Goal: Task Accomplishment & Management: Manage account settings

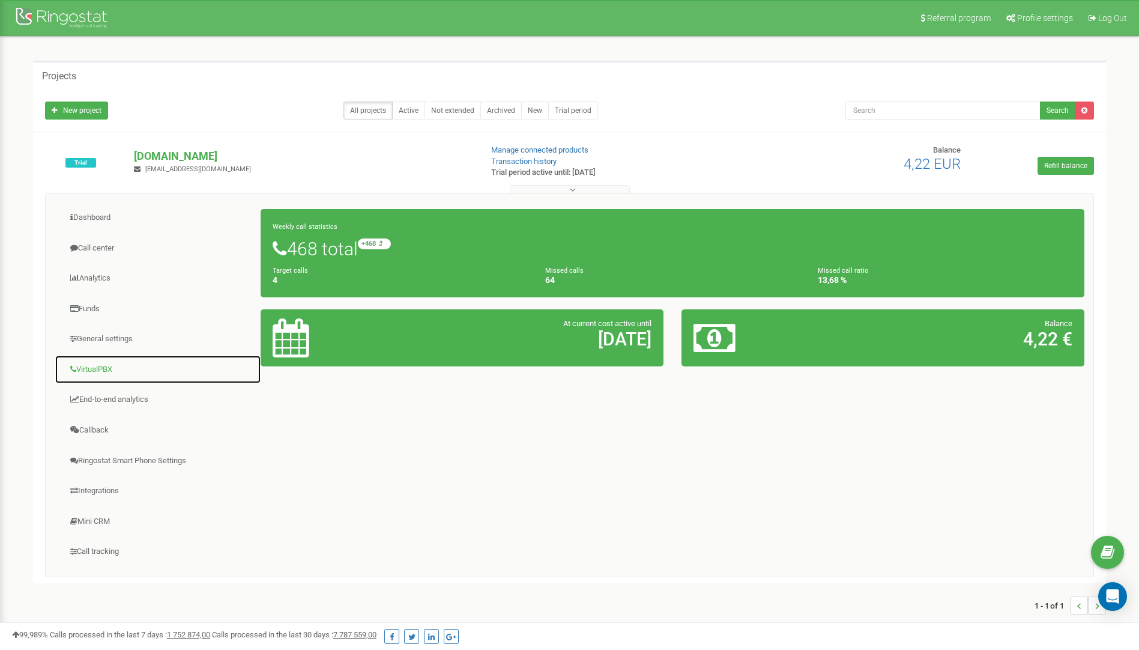
click at [105, 370] on link "VirtualPBX" at bounding box center [158, 369] width 207 height 29
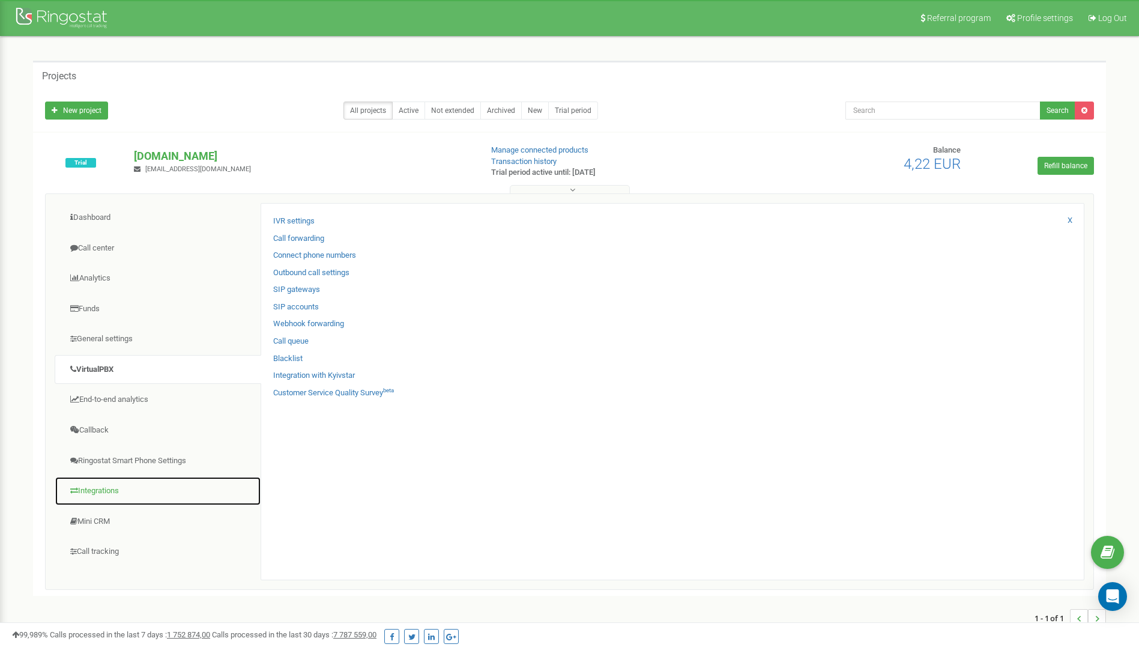
click at [93, 491] on link "Integrations" at bounding box center [158, 490] width 207 height 29
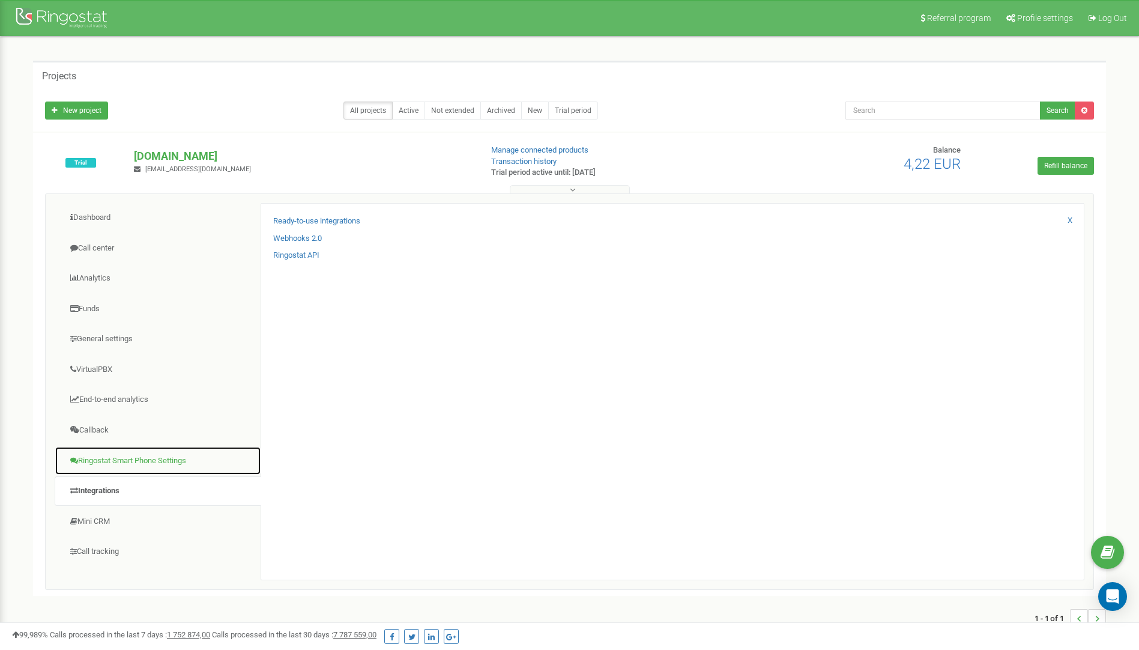
click at [103, 460] on link "Ringostat Smart Phone Settings" at bounding box center [158, 460] width 207 height 29
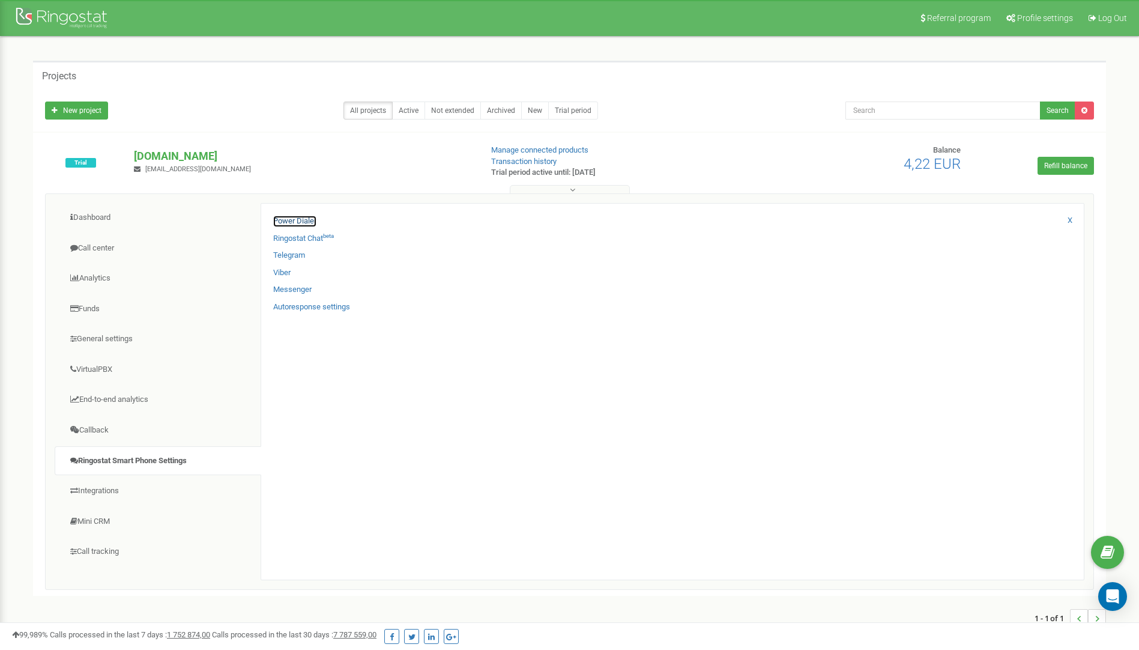
click at [294, 222] on link "Power Dialer" at bounding box center [294, 221] width 43 height 11
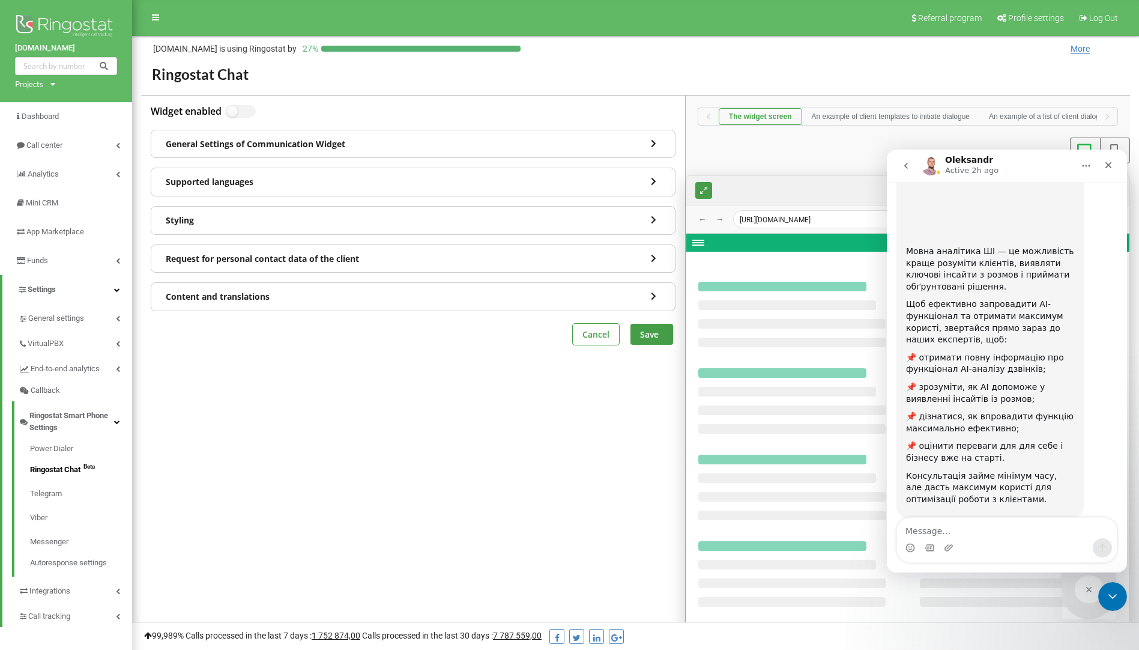
scroll to position [118, 0]
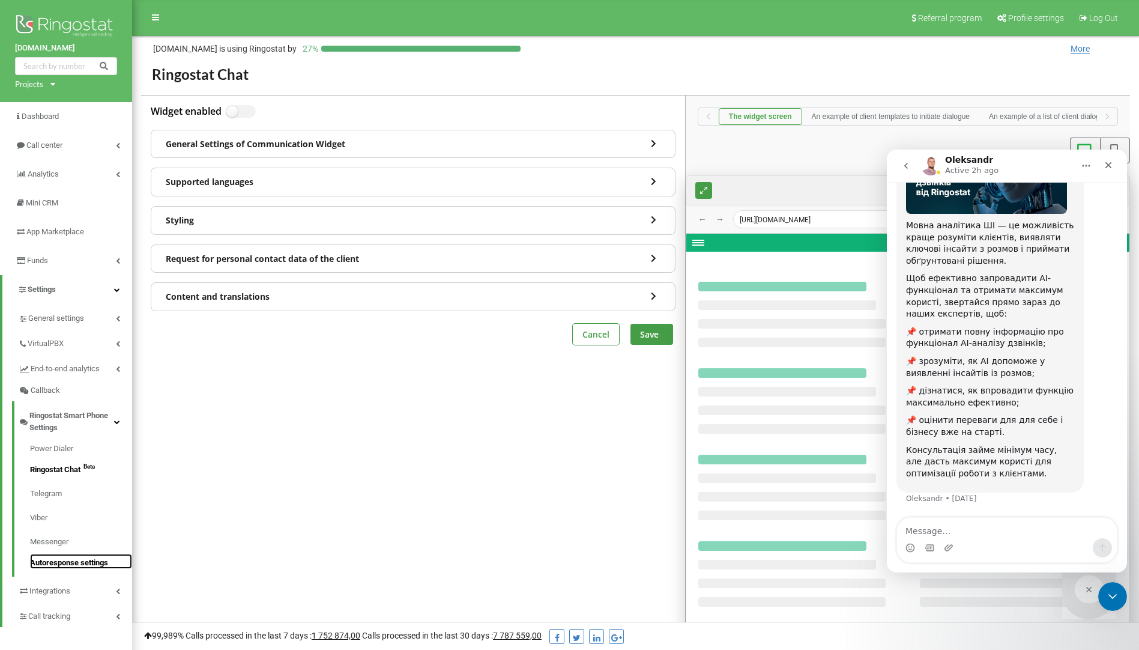
click at [64, 561] on link "Autoresponse settings" at bounding box center [81, 561] width 102 height 15
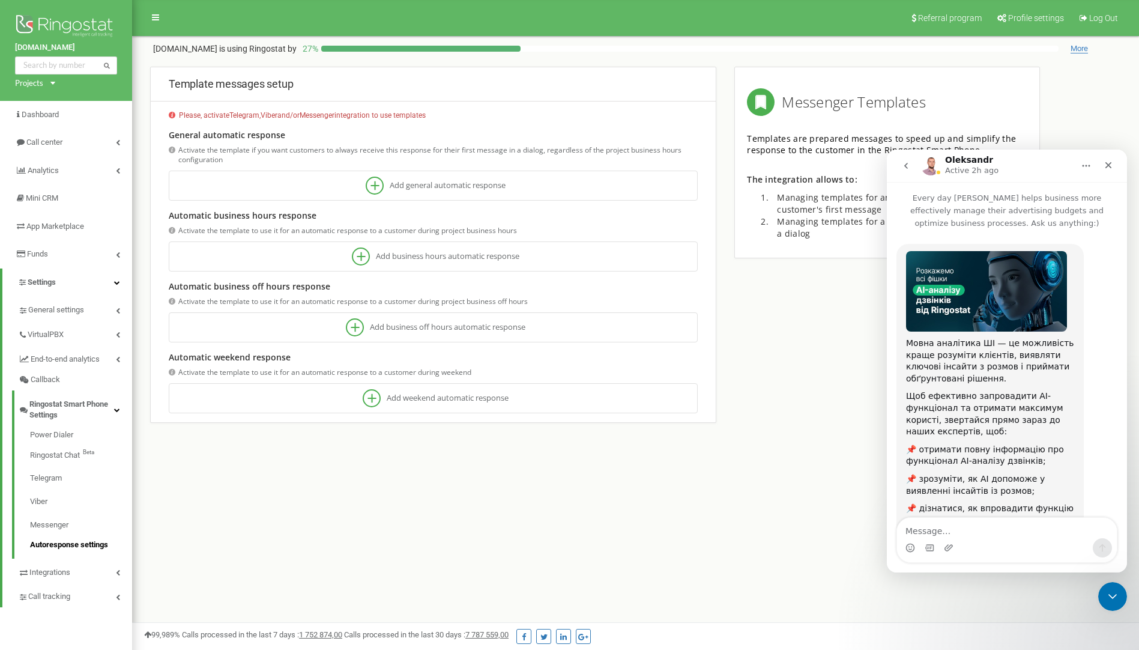
scroll to position [118, 0]
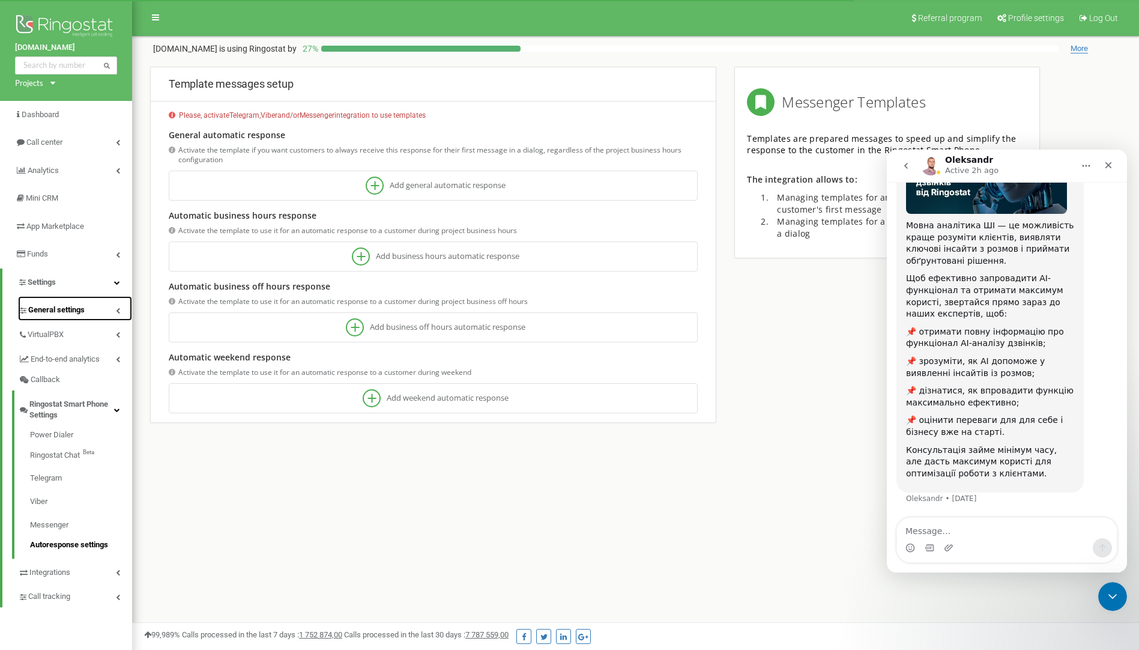
click at [53, 314] on span "General settings" at bounding box center [56, 310] width 56 height 11
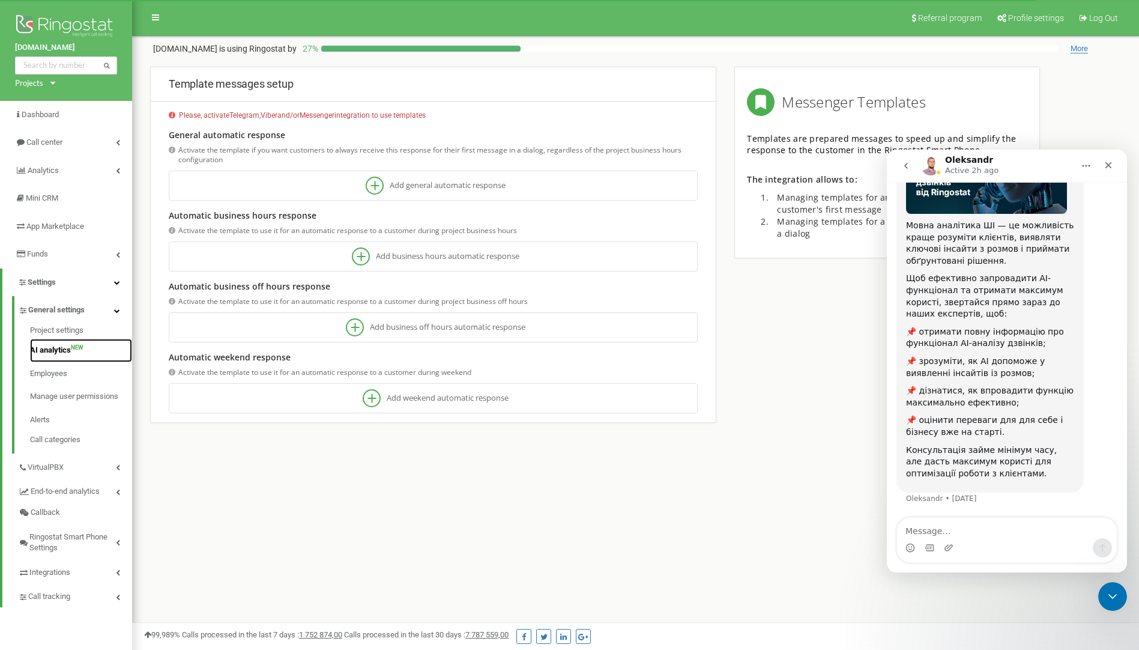
click at [52, 353] on link "AI analytics NEW" at bounding box center [81, 350] width 102 height 23
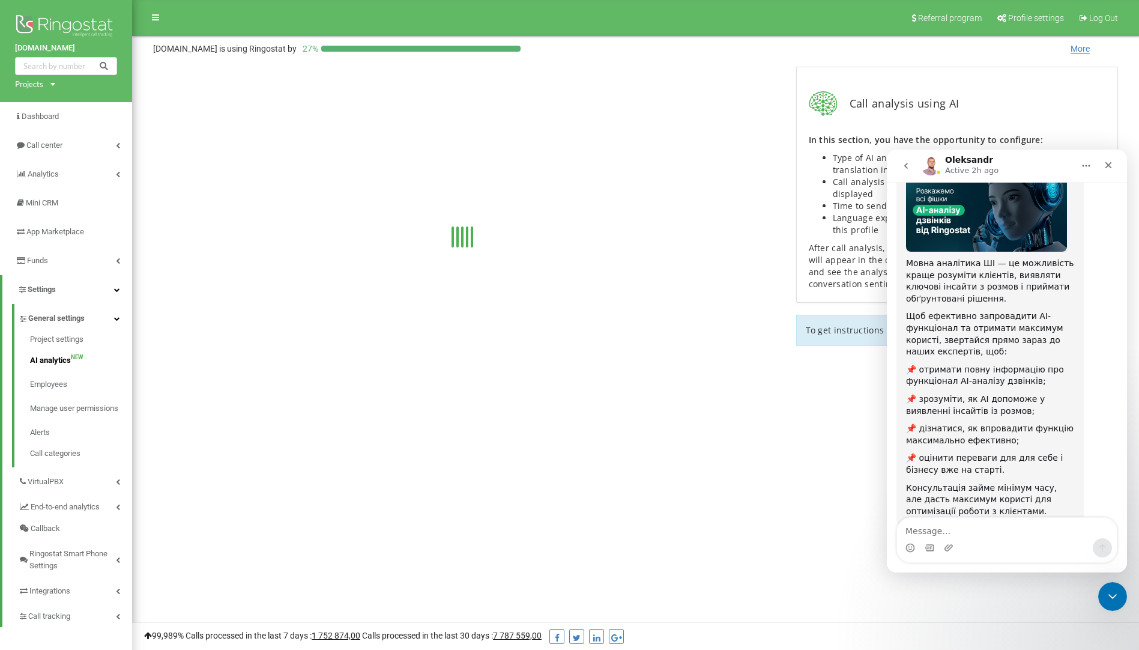
scroll to position [118, 0]
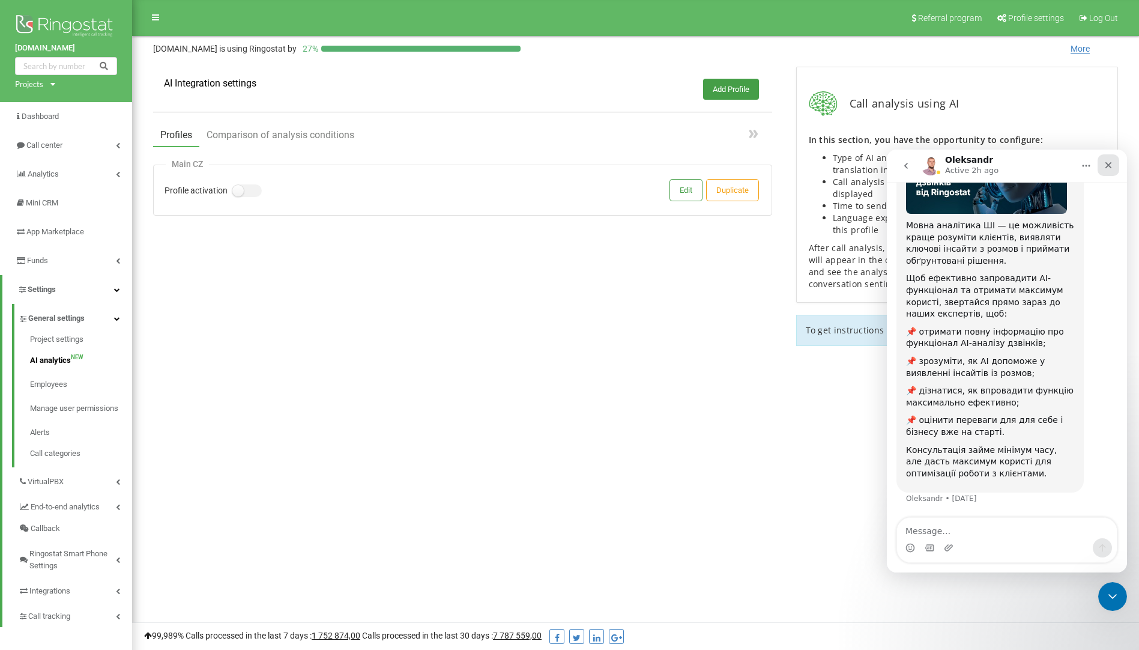
click at [1110, 166] on icon "Close" at bounding box center [1109, 165] width 7 height 7
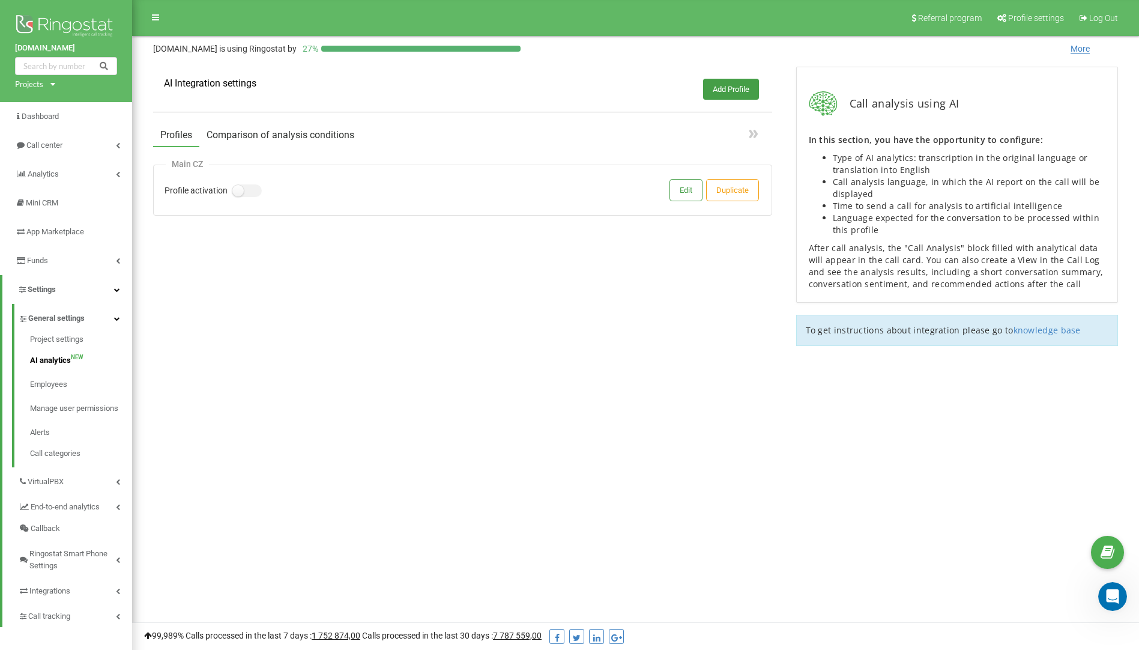
click at [270, 138] on button "Comparison of analysis conditions" at bounding box center [280, 135] width 162 height 22
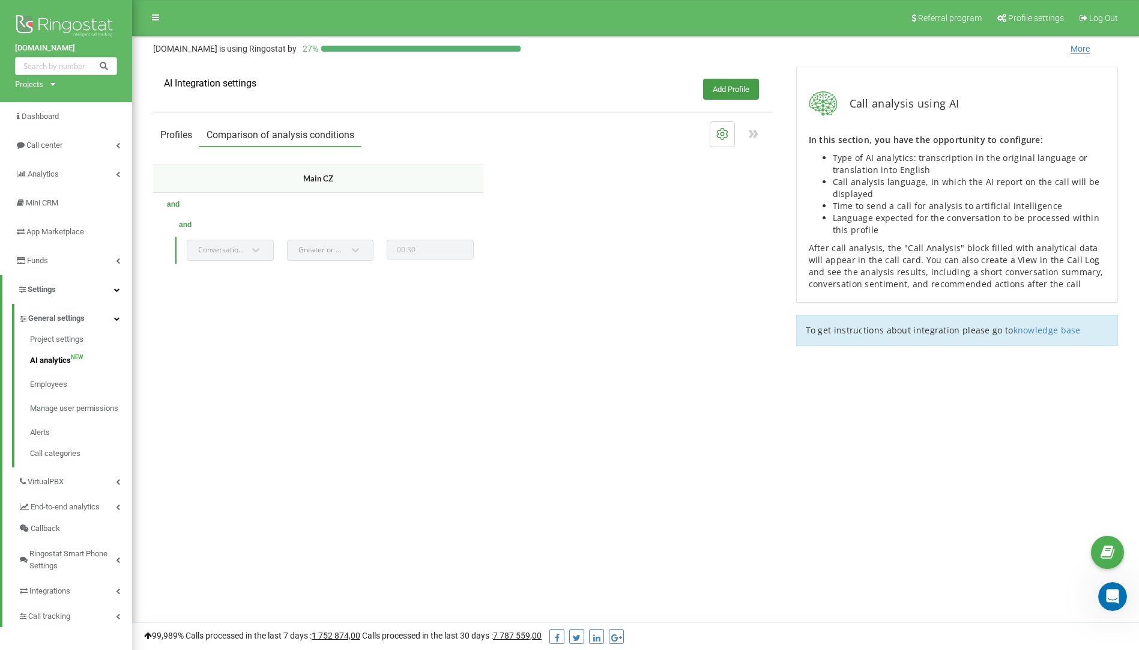
click at [176, 140] on button "Profiles" at bounding box center [176, 135] width 46 height 22
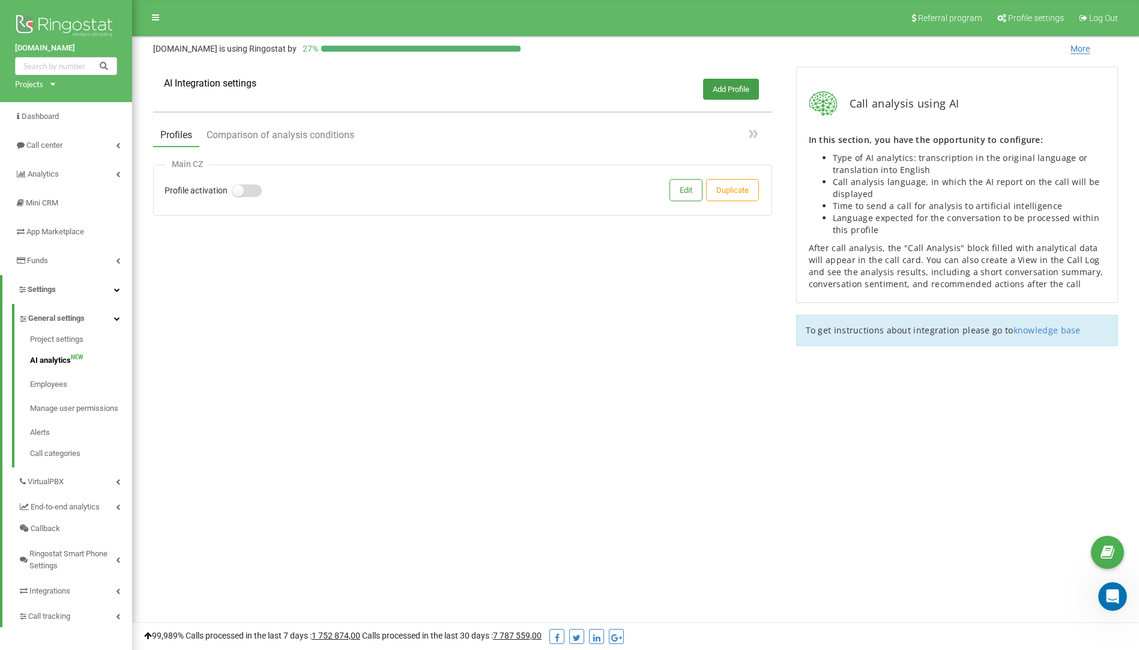
click at [243, 186] on label at bounding box center [237, 184] width 10 height 1
click at [0, 0] on input "Profile activation" at bounding box center [0, 0] width 0 height 0
click at [687, 190] on button "Edit" at bounding box center [686, 190] width 32 height 21
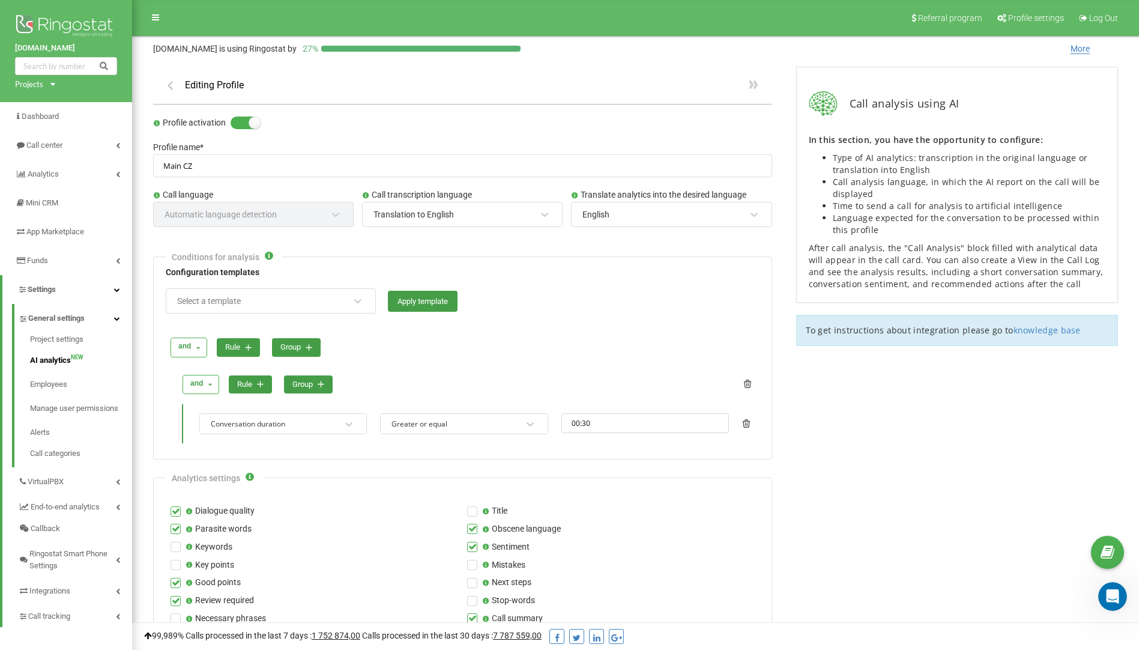
click at [493, 214] on div "Translation to English" at bounding box center [454, 214] width 165 height 20
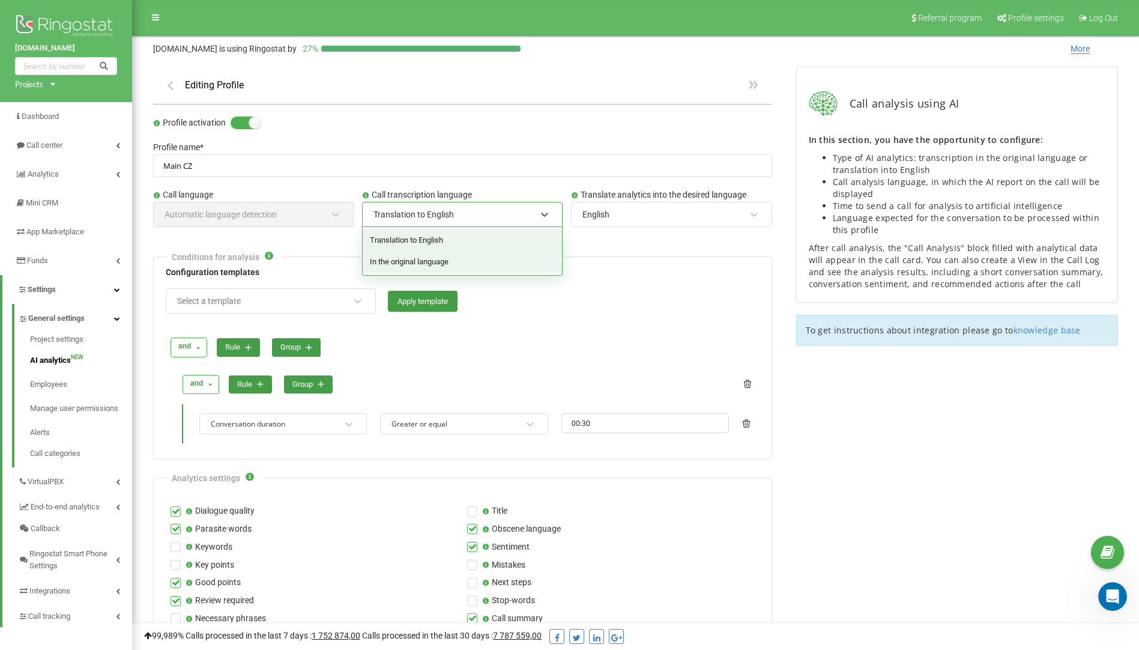
click at [450, 262] on div "In the original language" at bounding box center [462, 262] width 199 height 22
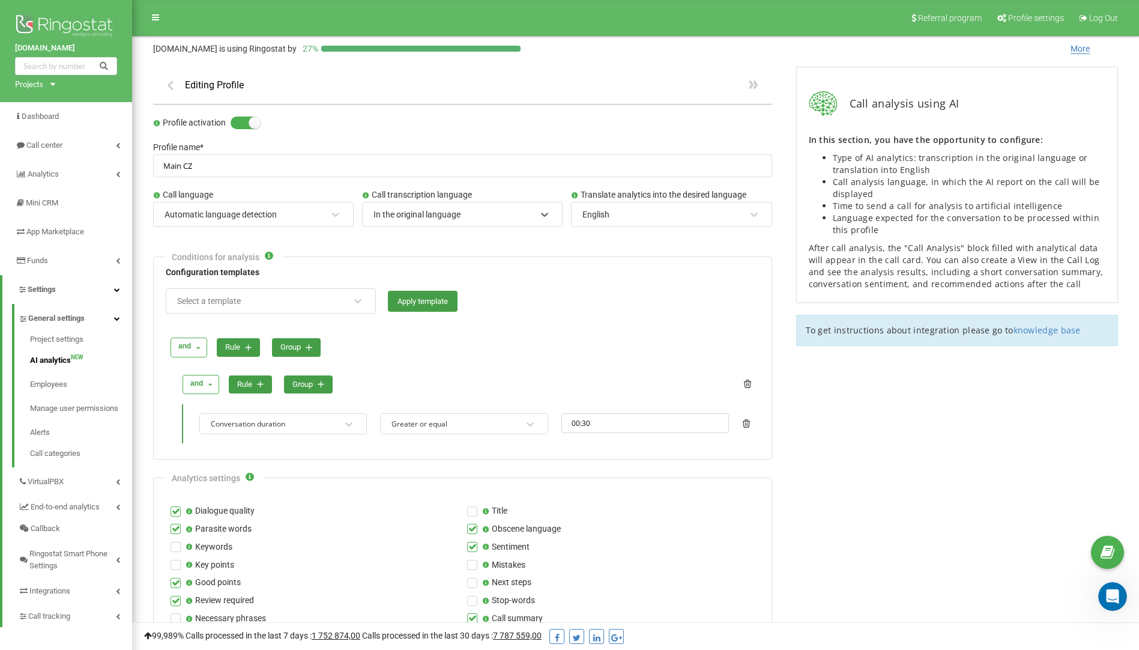
click at [469, 213] on div "In the original language" at bounding box center [454, 214] width 165 height 20
click at [457, 265] on div "In the original language" at bounding box center [462, 262] width 199 height 22
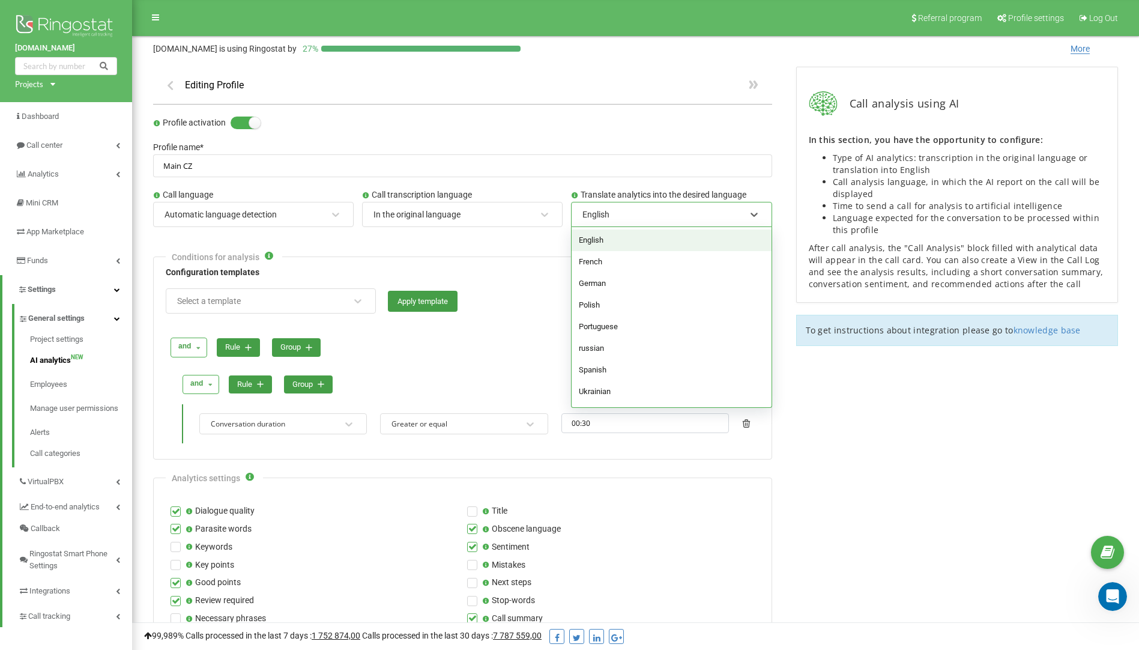
click at [614, 223] on div "English" at bounding box center [663, 214] width 165 height 20
click at [624, 244] on div "English" at bounding box center [671, 240] width 199 height 22
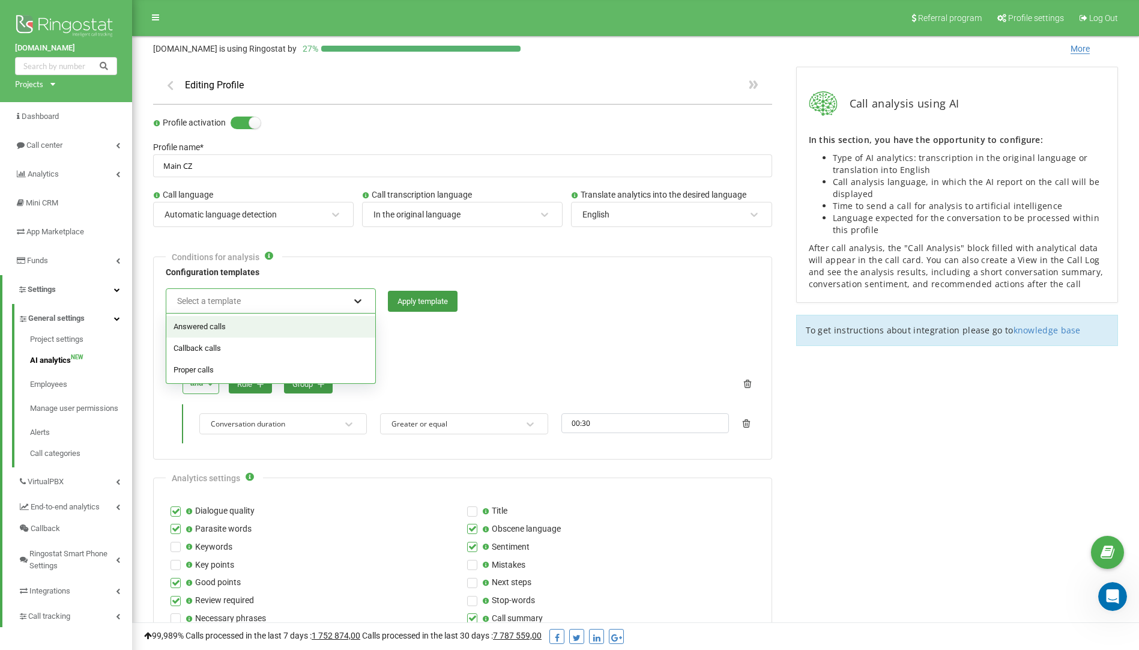
click at [360, 303] on icon at bounding box center [358, 301] width 12 height 12
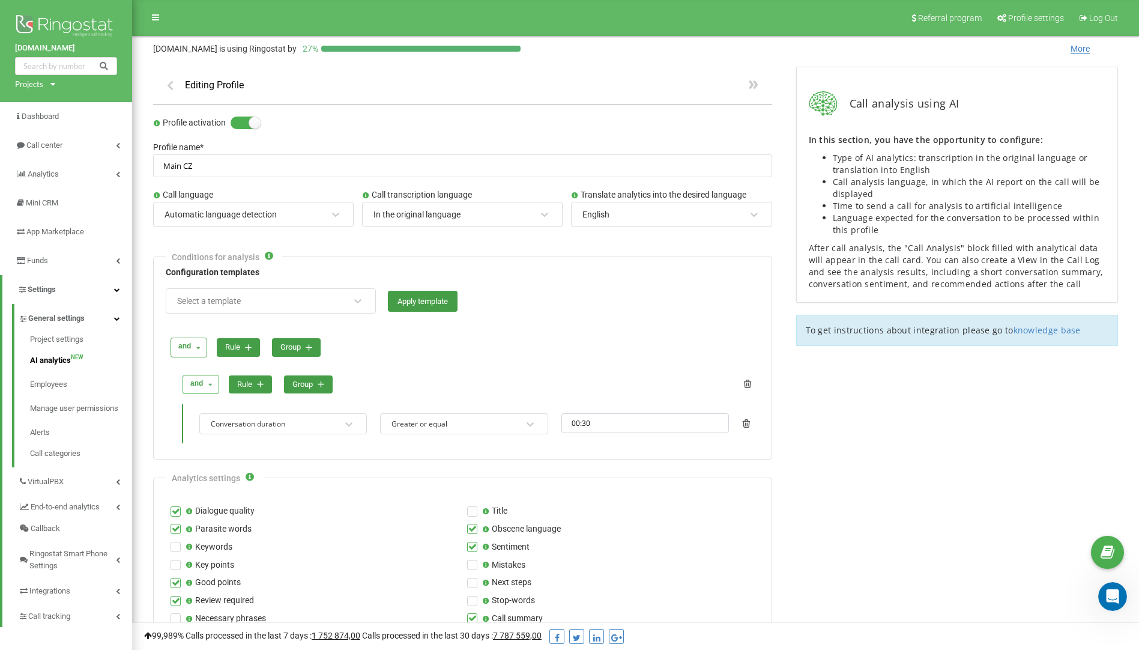
click at [567, 298] on div "Select a template Apply template" at bounding box center [463, 300] width 594 height 25
click at [584, 427] on input "00:30" at bounding box center [646, 423] width 168 height 20
click at [613, 464] on li "15" at bounding box center [612, 464] width 33 height 14
type input "00:15"
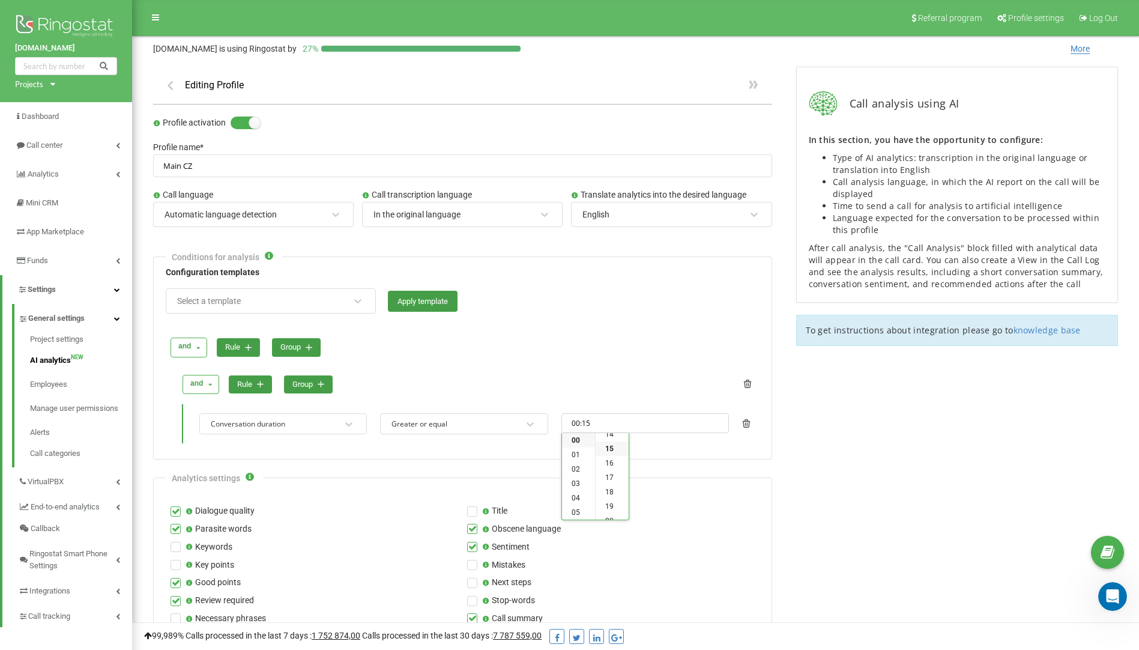
scroll to position [216, 0]
click at [818, 446] on div "Call analysis using AI In this section, you have the opportunity to configure: …" at bounding box center [957, 620] width 346 height 1131
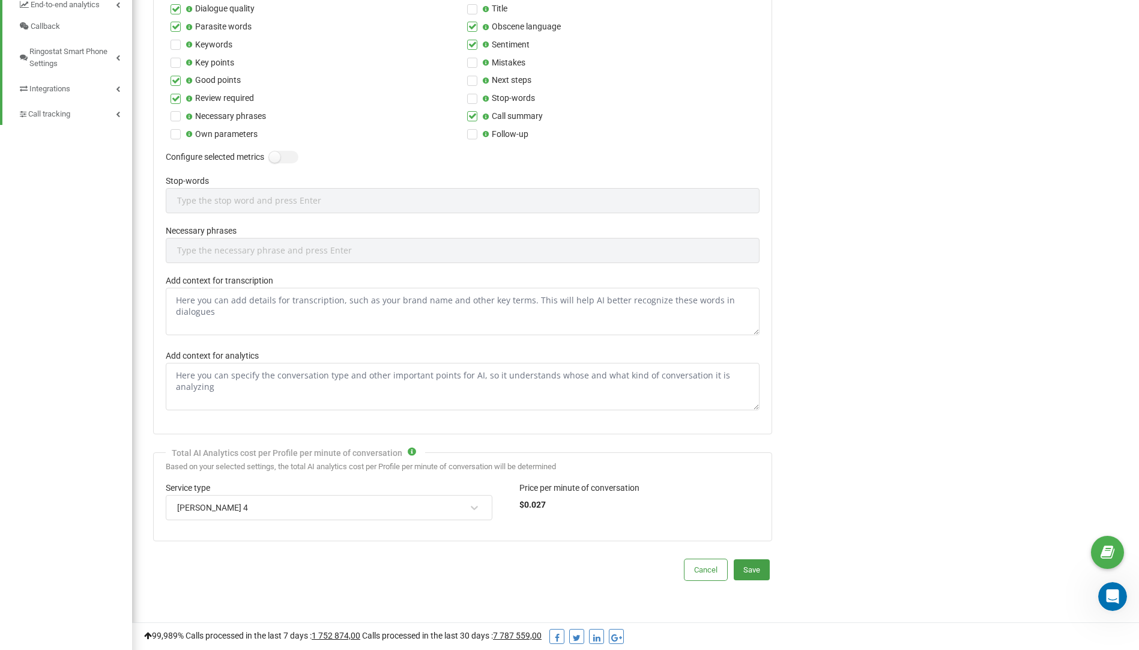
scroll to position [537, 0]
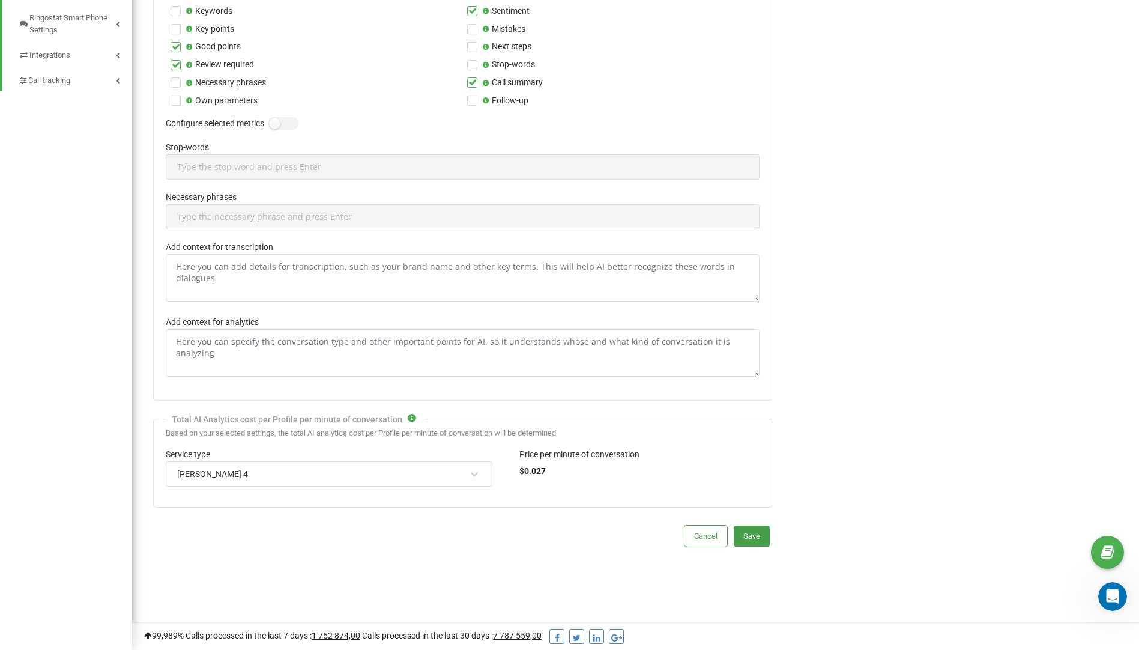
click at [444, 470] on div "Claude Sonnet 4" at bounding box center [321, 474] width 291 height 20
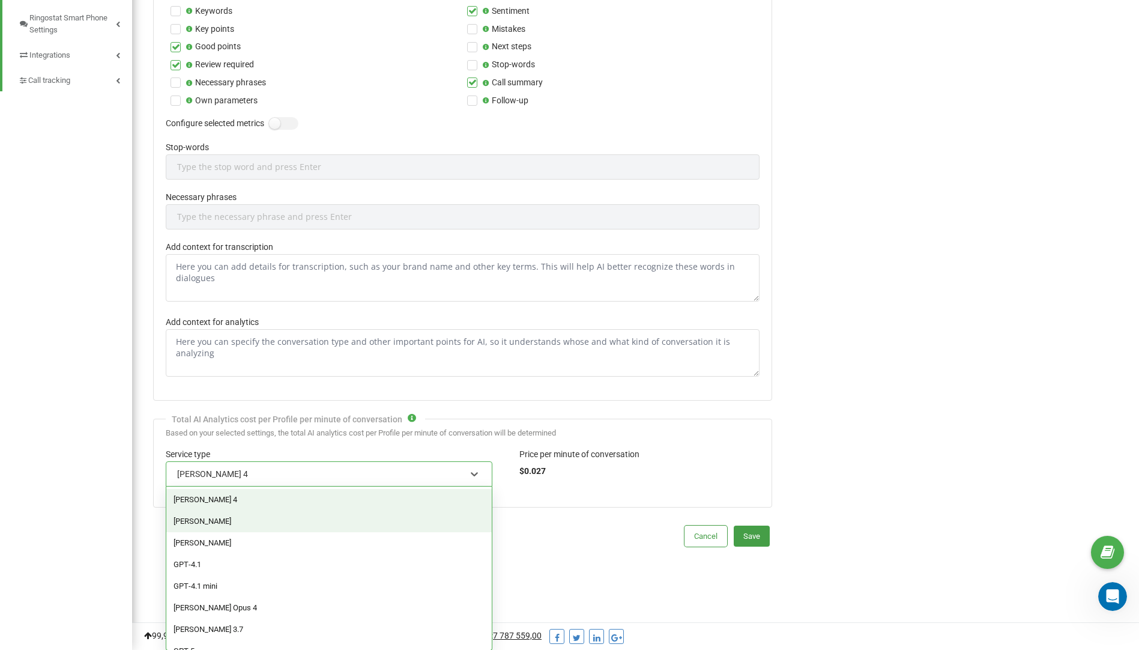
click at [240, 525] on div "Claude Opus" at bounding box center [329, 522] width 326 height 22
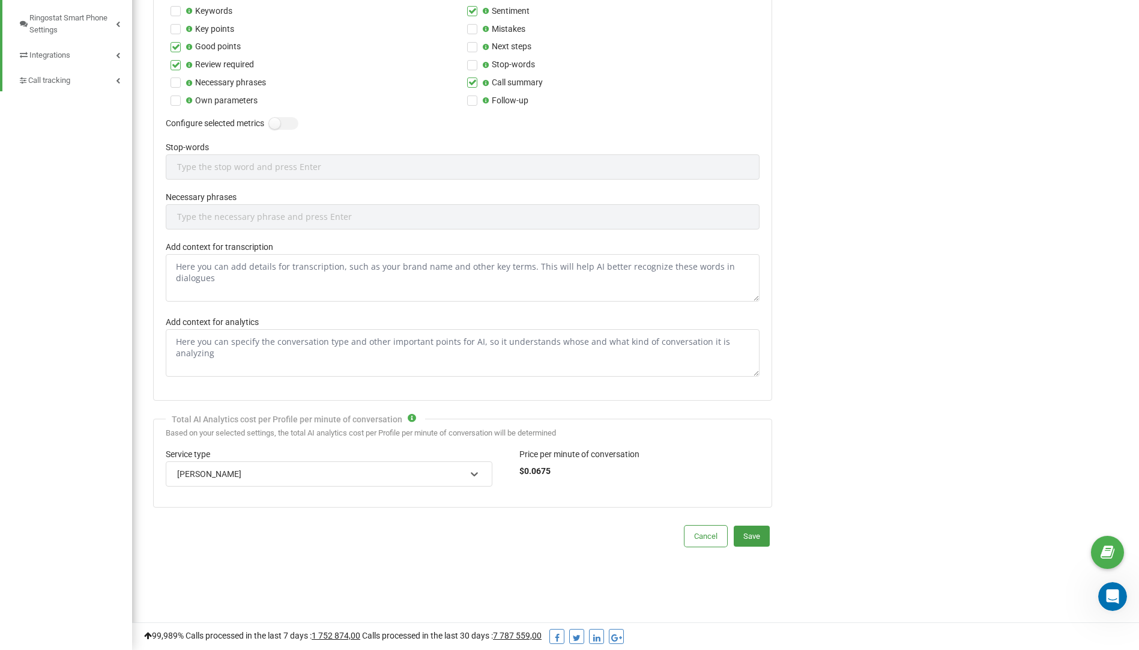
click at [240, 477] on div "Claude Opus" at bounding box center [321, 474] width 291 height 20
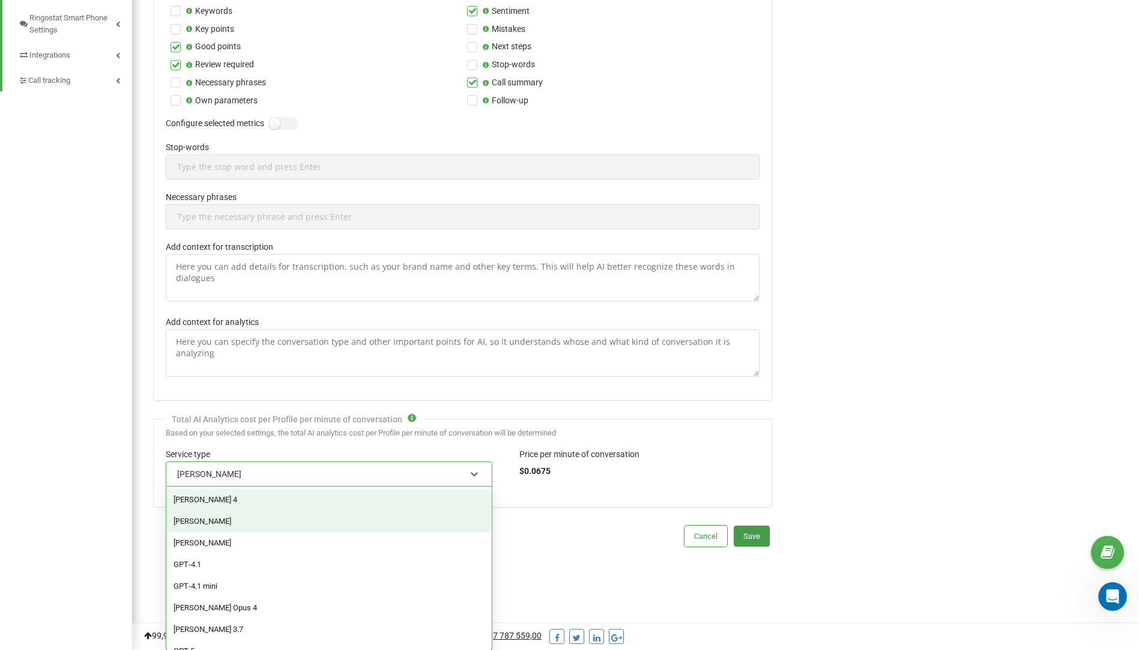
click at [232, 502] on div "Claude Sonnet 4" at bounding box center [329, 500] width 326 height 22
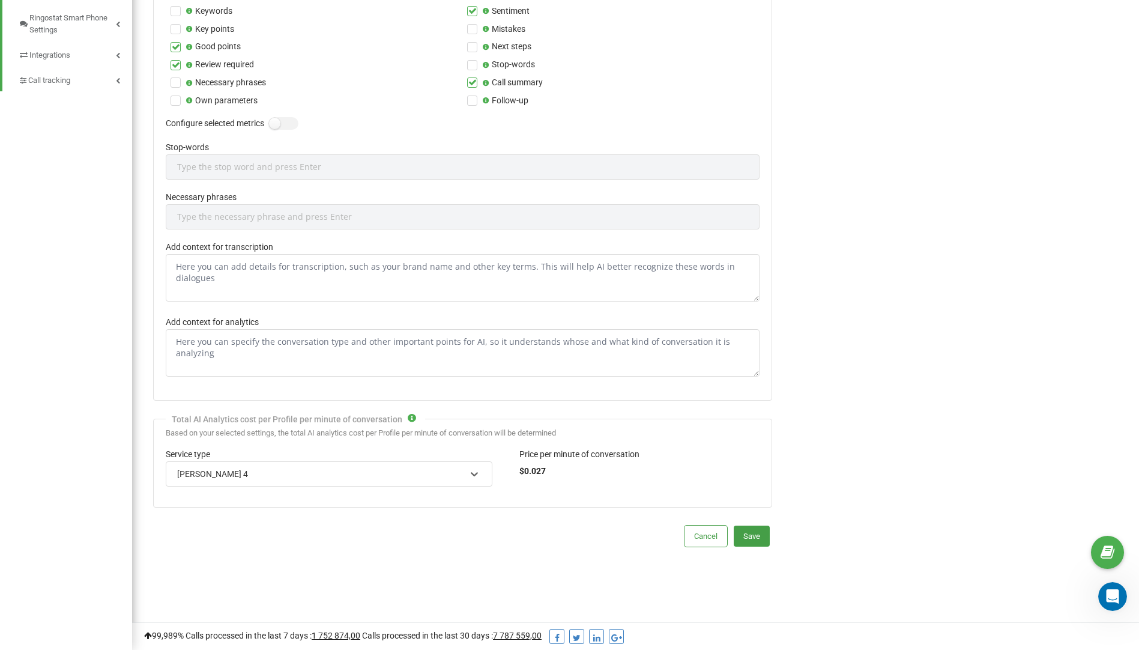
click at [248, 472] on div "Claude Sonnet 4" at bounding box center [321, 474] width 291 height 20
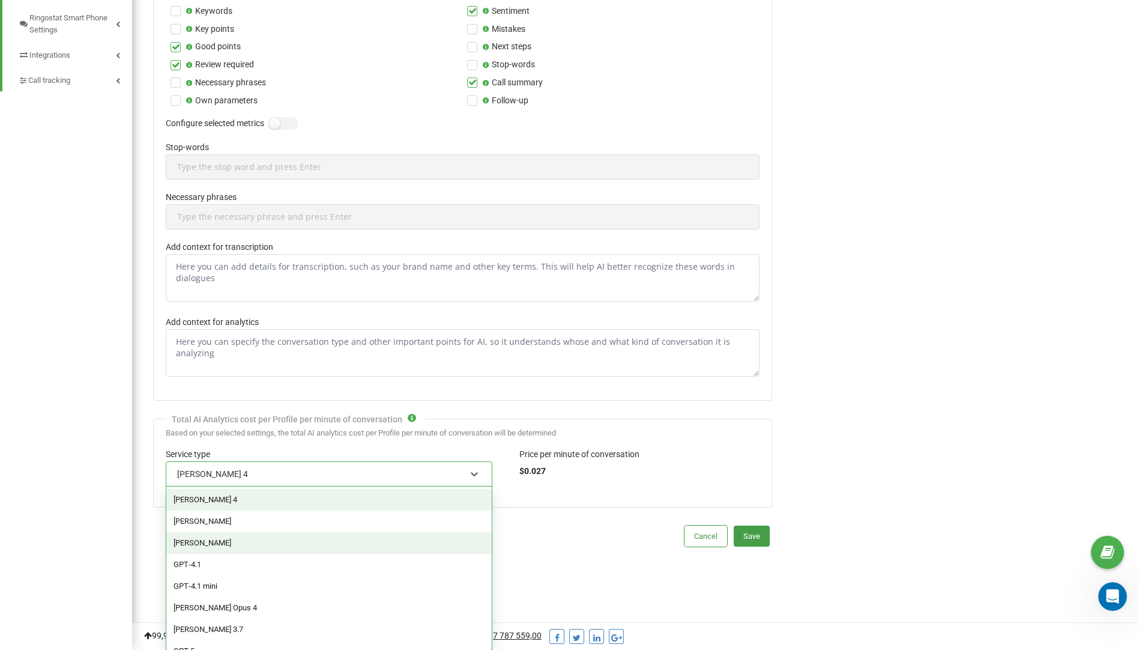
click at [225, 543] on div "Claude Haiku" at bounding box center [329, 543] width 326 height 22
click at [253, 473] on div "Claude Haiku" at bounding box center [321, 474] width 291 height 20
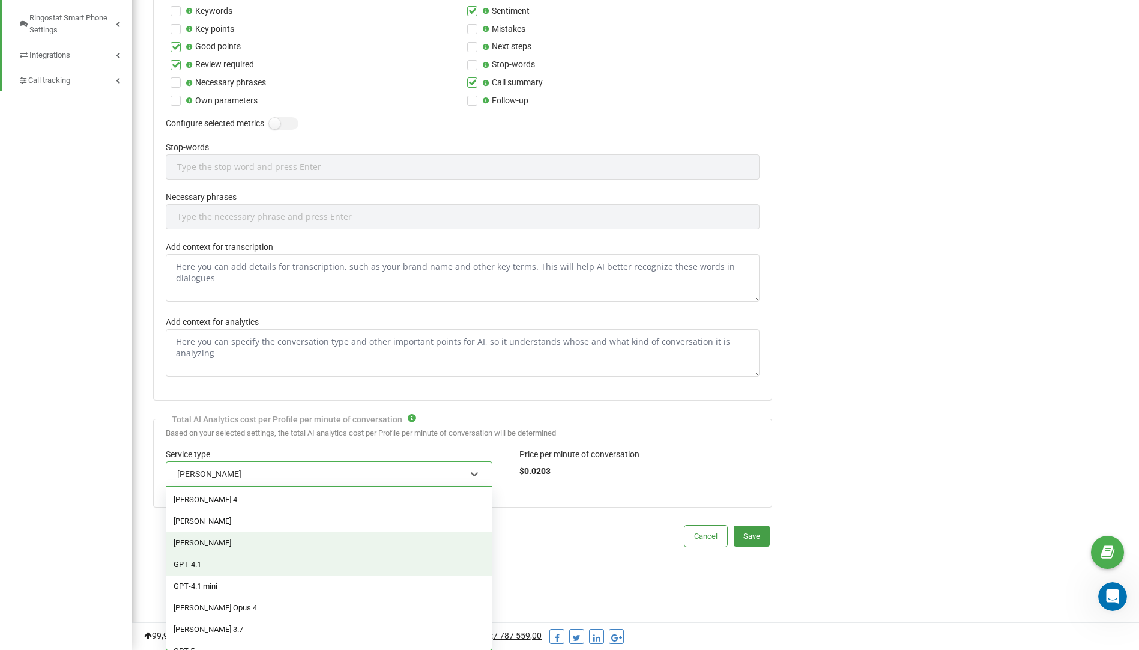
click at [223, 567] on div "GPT‑4.1" at bounding box center [329, 565] width 326 height 22
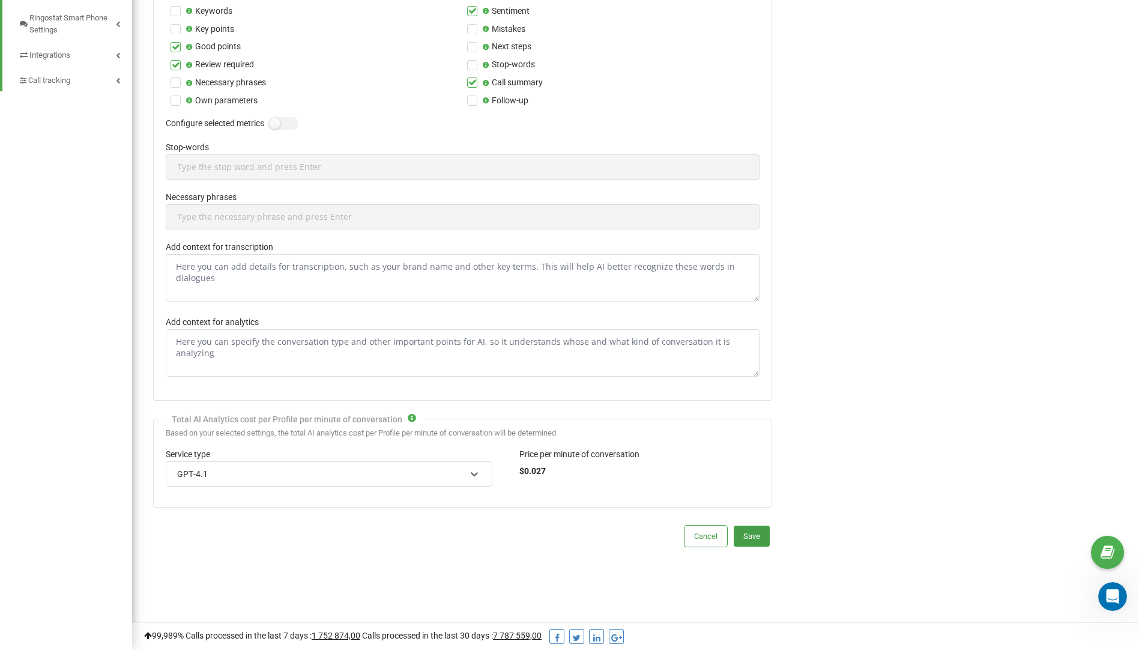
click at [253, 472] on div "GPT‑4.1" at bounding box center [321, 474] width 291 height 20
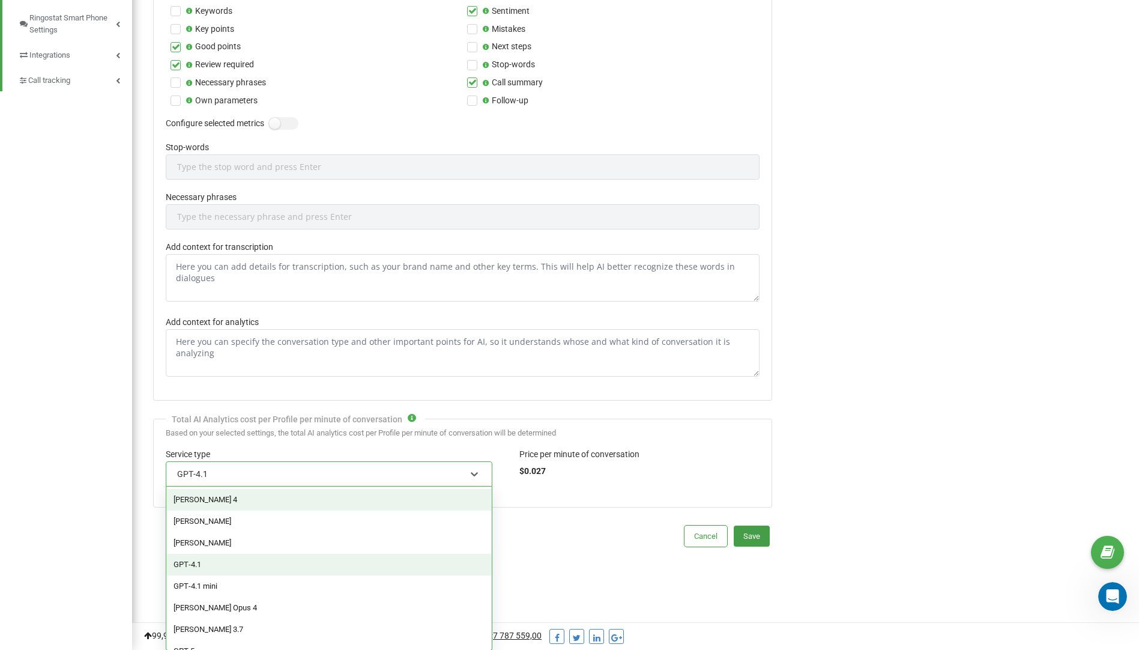
click at [235, 498] on div "Claude Sonnet 4" at bounding box center [329, 500] width 326 height 22
click at [256, 476] on div "Claude Sonnet 4" at bounding box center [321, 474] width 291 height 20
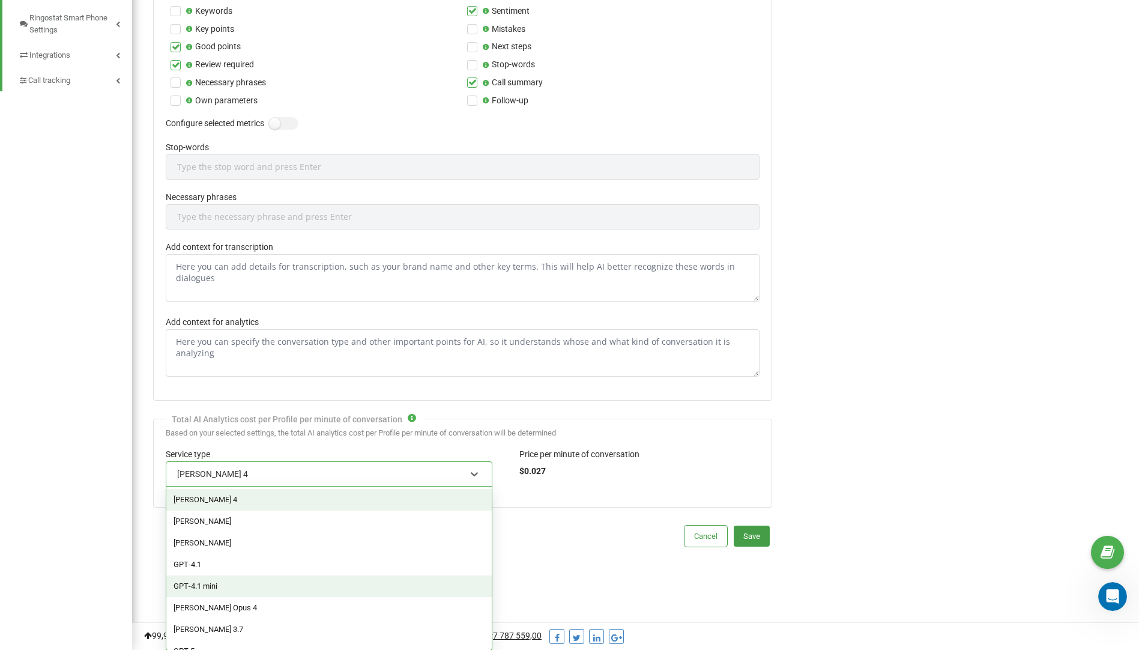
click at [242, 583] on div "GPT‑4.1 mini" at bounding box center [329, 586] width 326 height 22
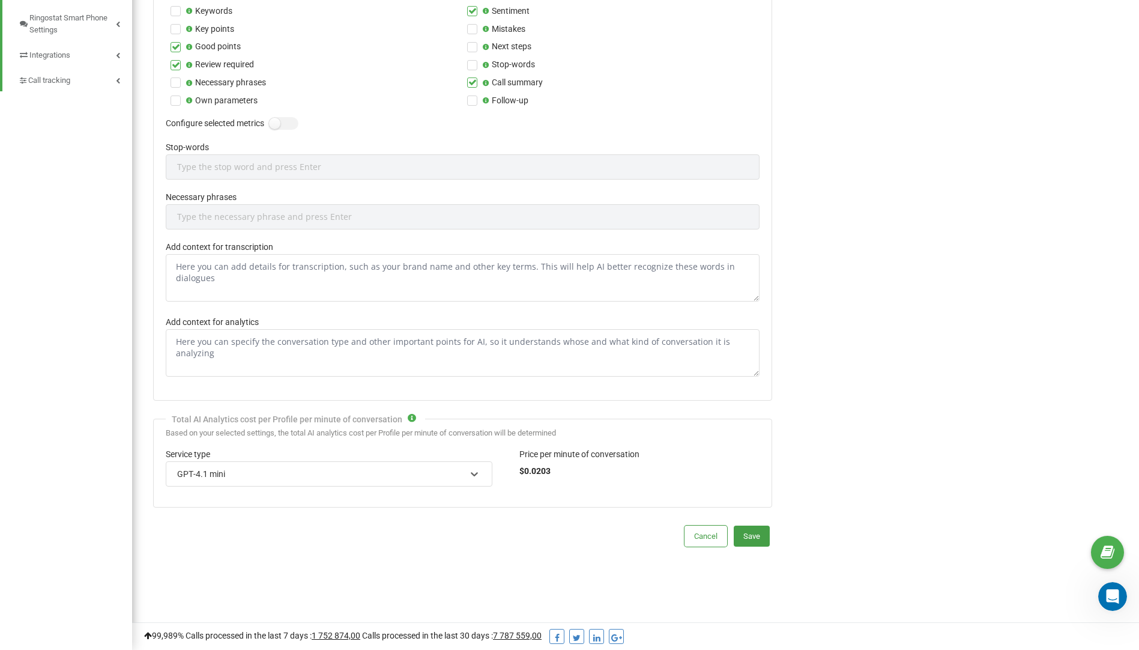
click at [259, 479] on div "GPT‑4.1 mini" at bounding box center [321, 474] width 291 height 20
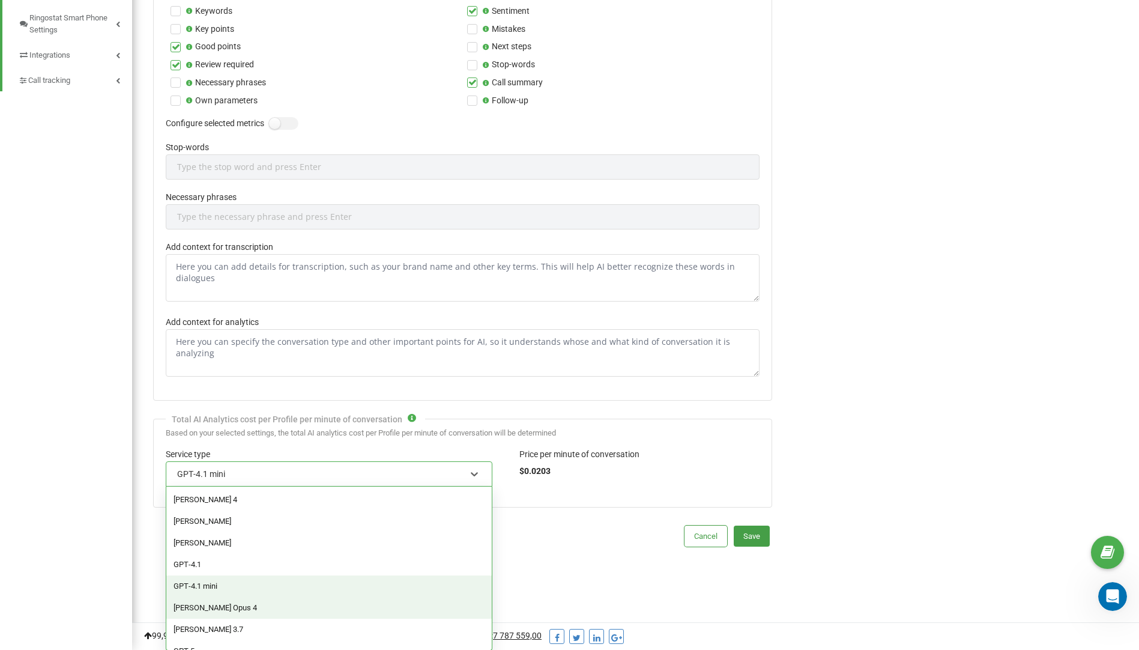
click at [238, 603] on div "Claude Opus 4" at bounding box center [329, 608] width 326 height 22
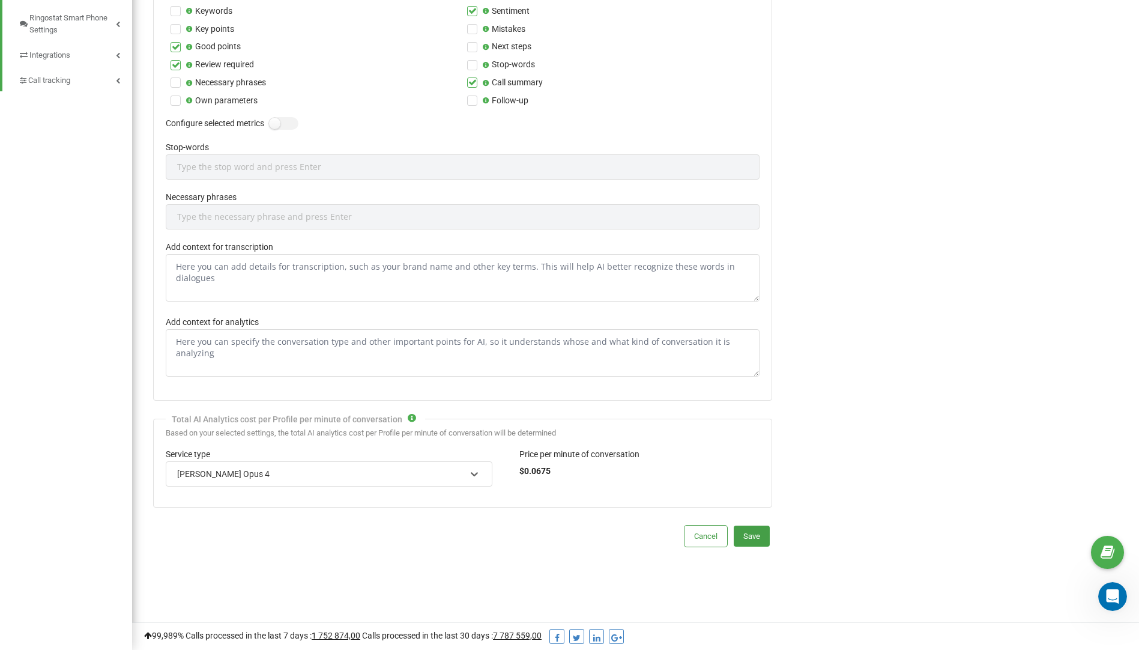
click at [253, 473] on div "Claude Opus 4" at bounding box center [321, 474] width 291 height 20
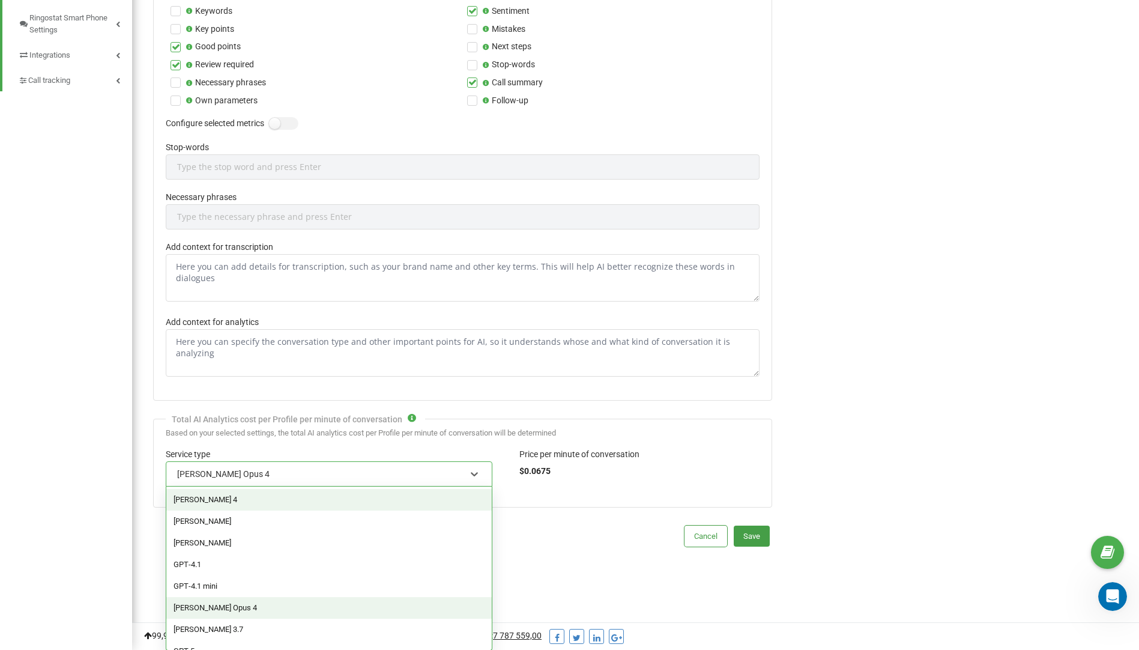
scroll to position [1, 0]
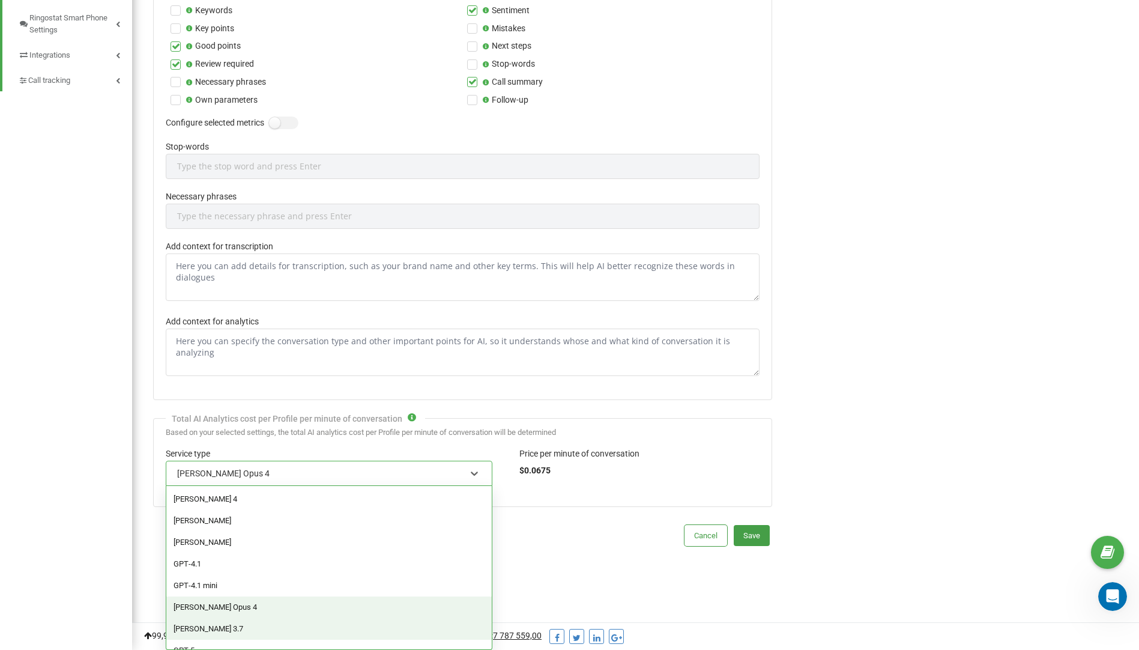
click at [252, 627] on div "Claude Sonnet 3.7" at bounding box center [329, 629] width 326 height 22
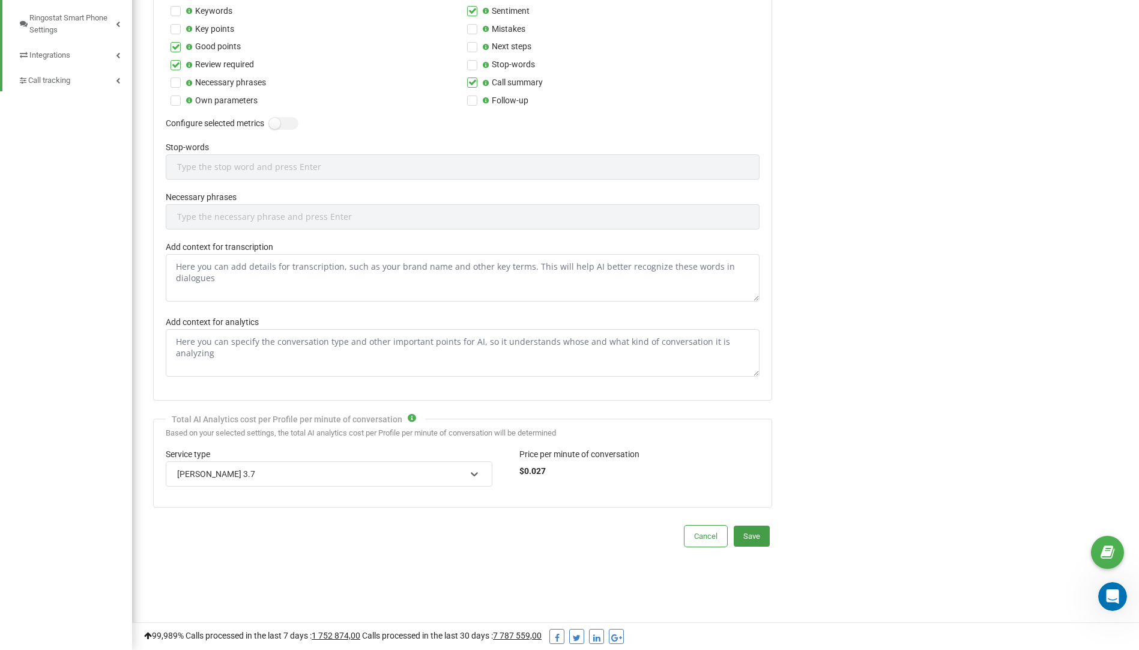
click at [272, 476] on div "Claude Sonnet 3.7" at bounding box center [321, 474] width 291 height 20
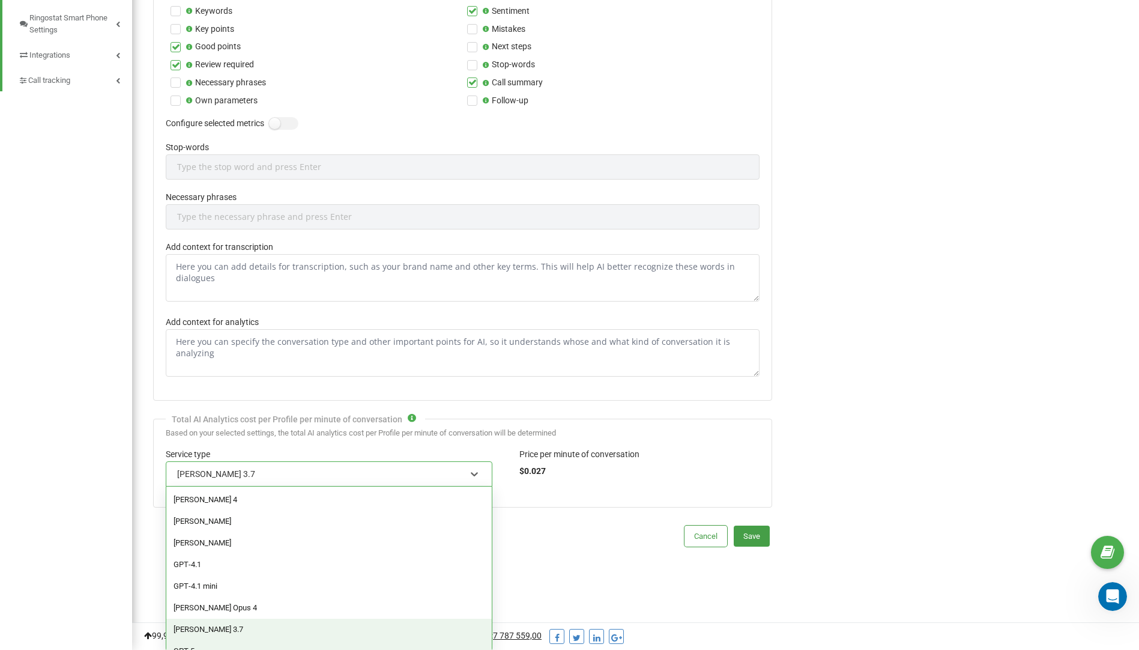
click at [206, 649] on div "GPT 5" at bounding box center [329, 651] width 326 height 22
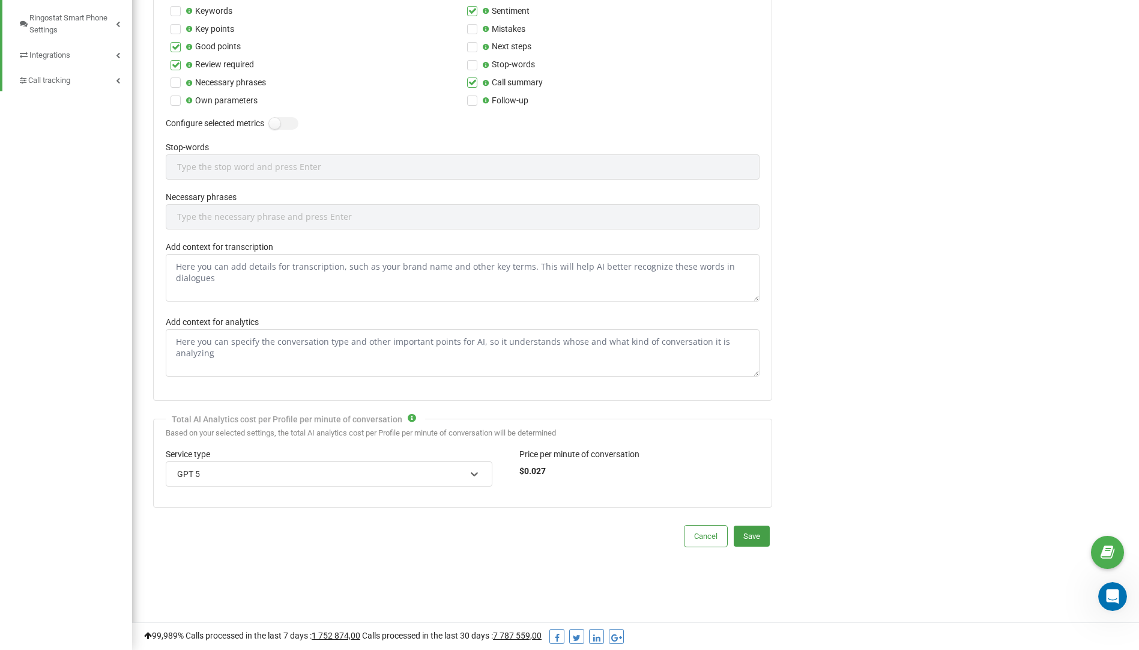
click at [267, 477] on div "GPT 5" at bounding box center [321, 474] width 291 height 20
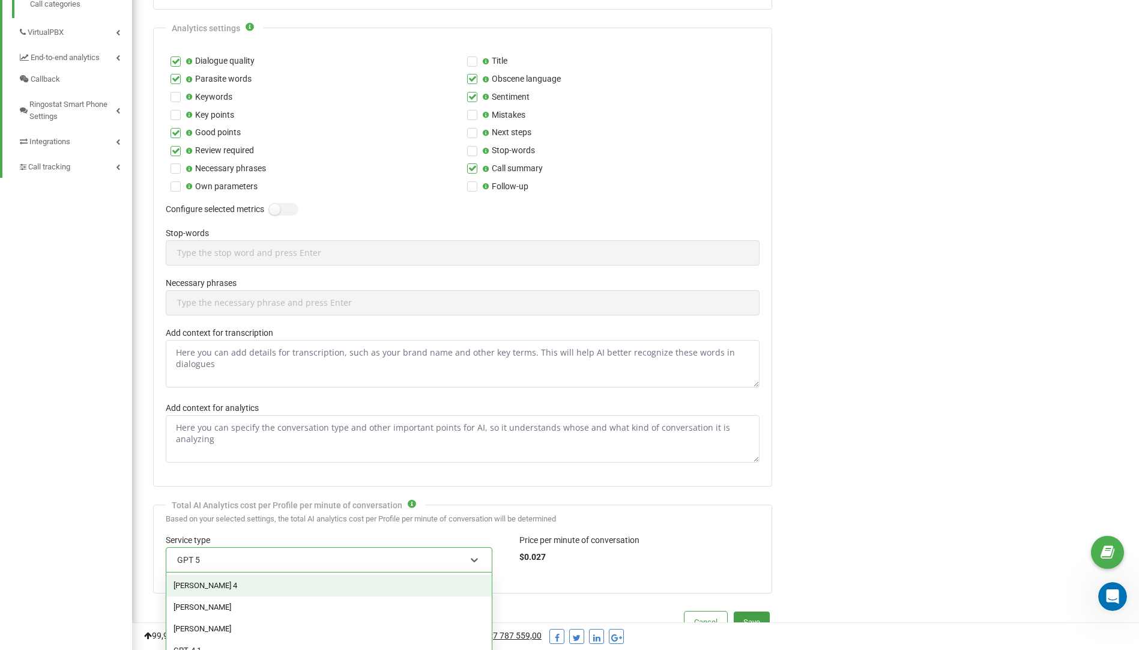
scroll to position [537, 0]
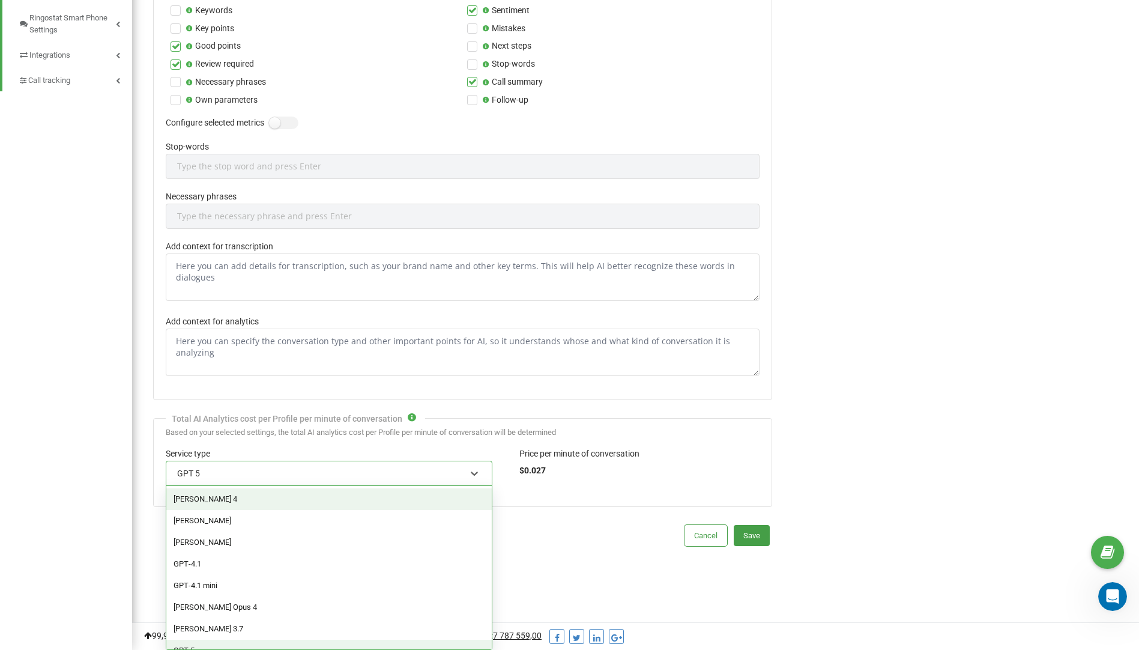
click at [244, 497] on div "Claude Sonnet 4" at bounding box center [329, 499] width 326 height 22
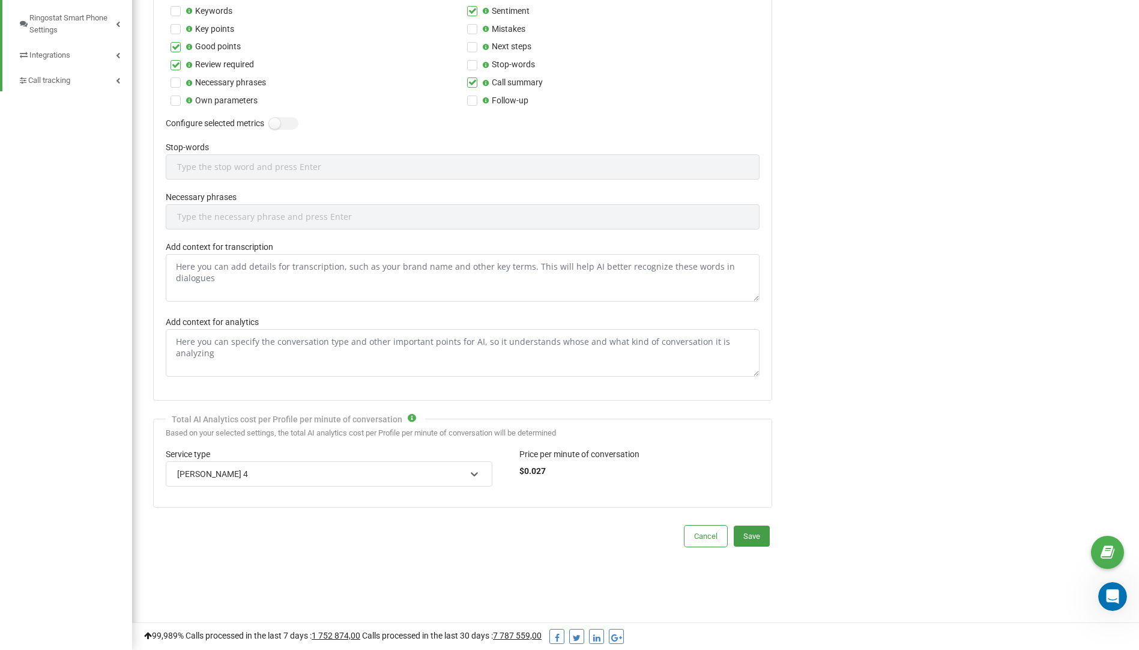
scroll to position [0, 0]
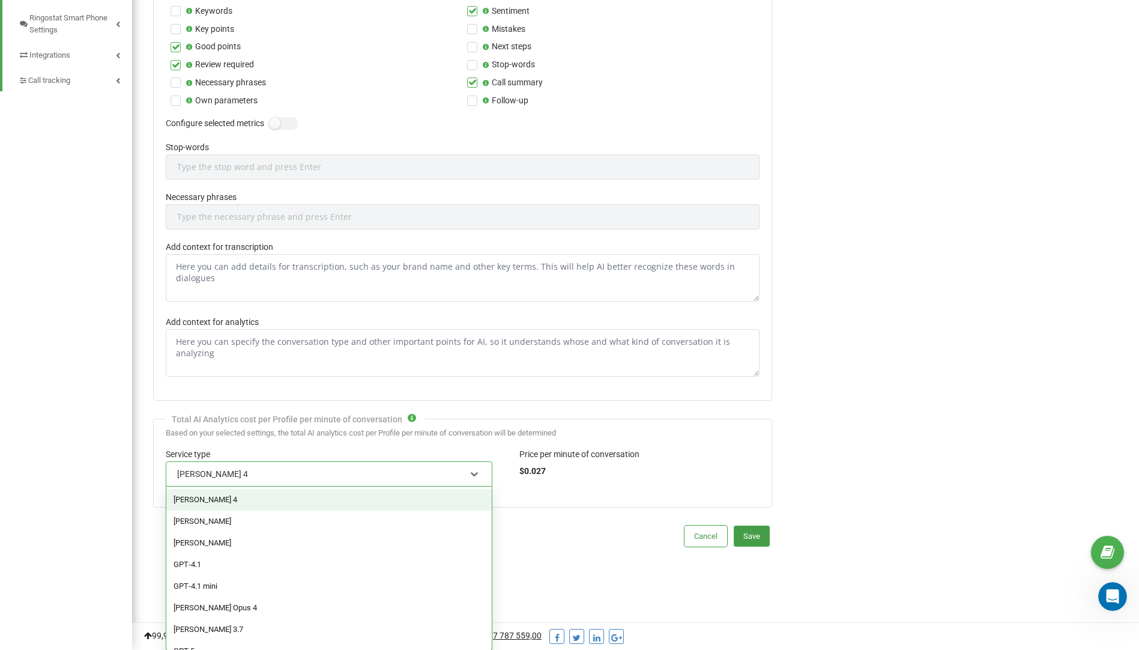
click at [244, 475] on div "Claude Sonnet 4" at bounding box center [321, 474] width 291 height 20
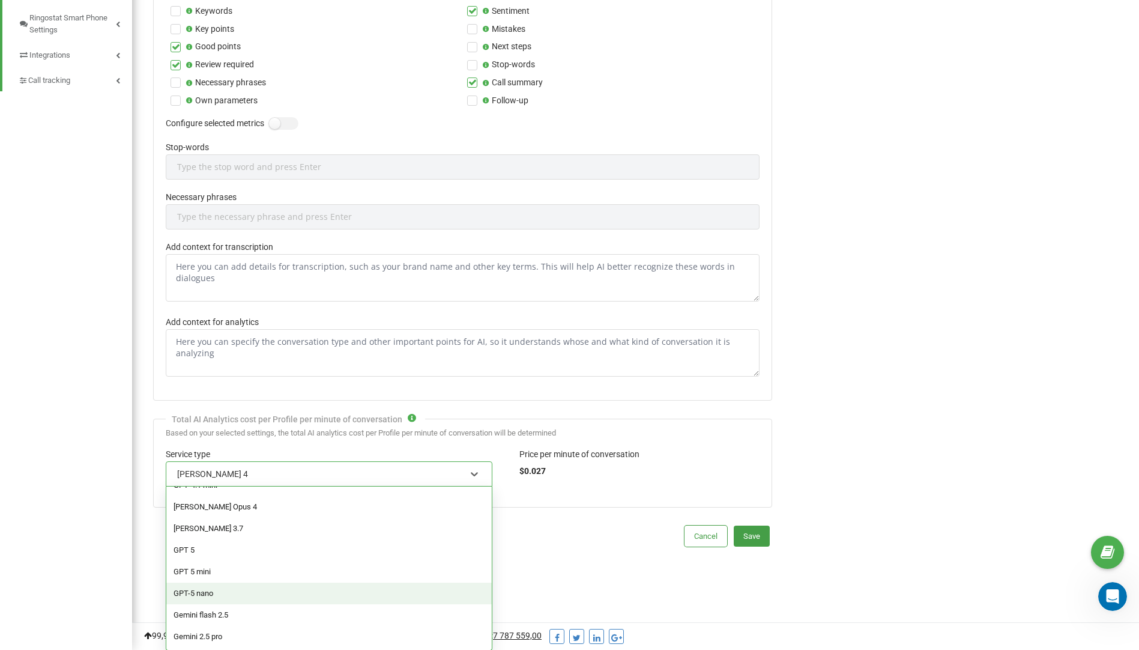
scroll to position [1, 0]
click at [862, 539] on div "Call analysis using AI In this section, you have the opportunity to configure: …" at bounding box center [957, 83] width 346 height 1131
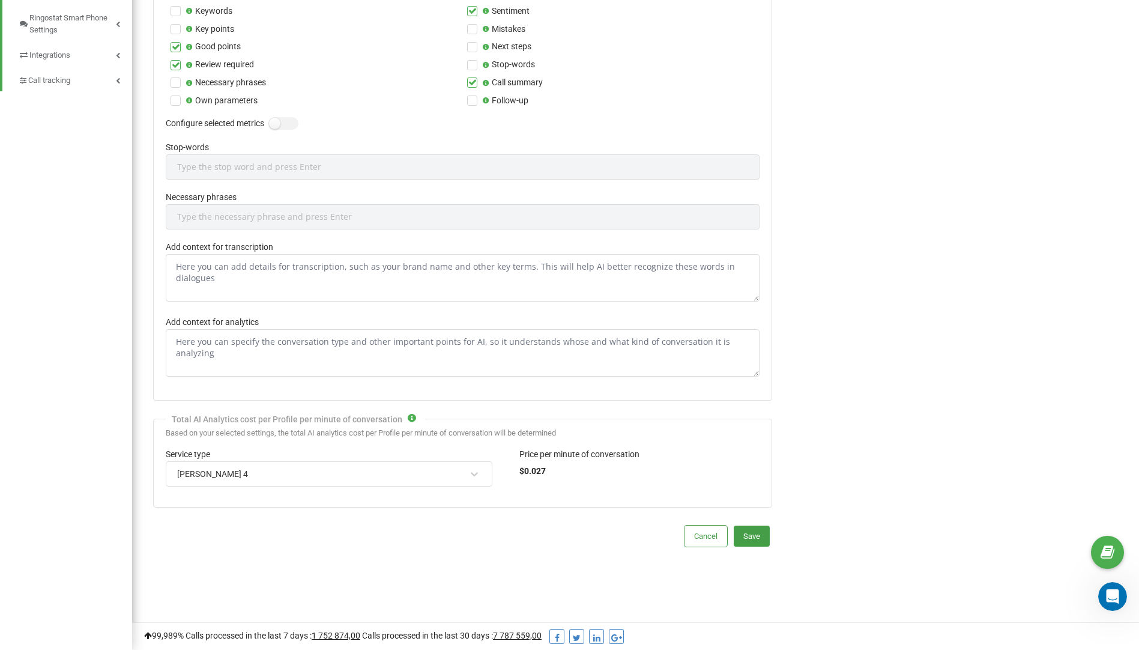
click at [320, 476] on div "Claude Sonnet 4" at bounding box center [321, 474] width 291 height 20
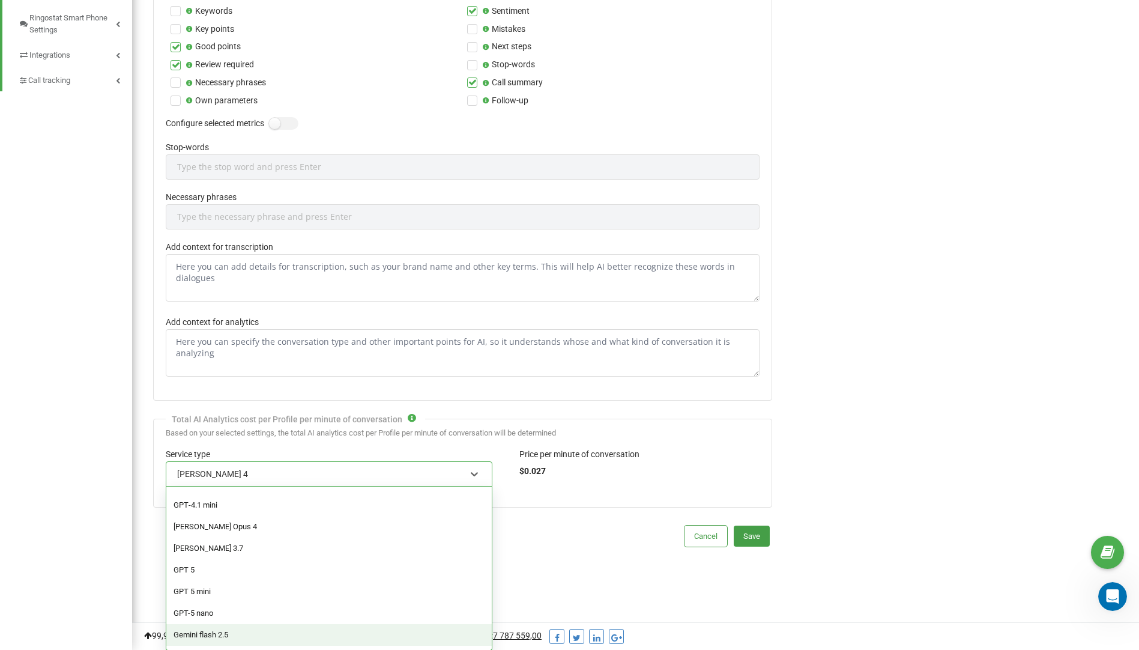
scroll to position [101, 0]
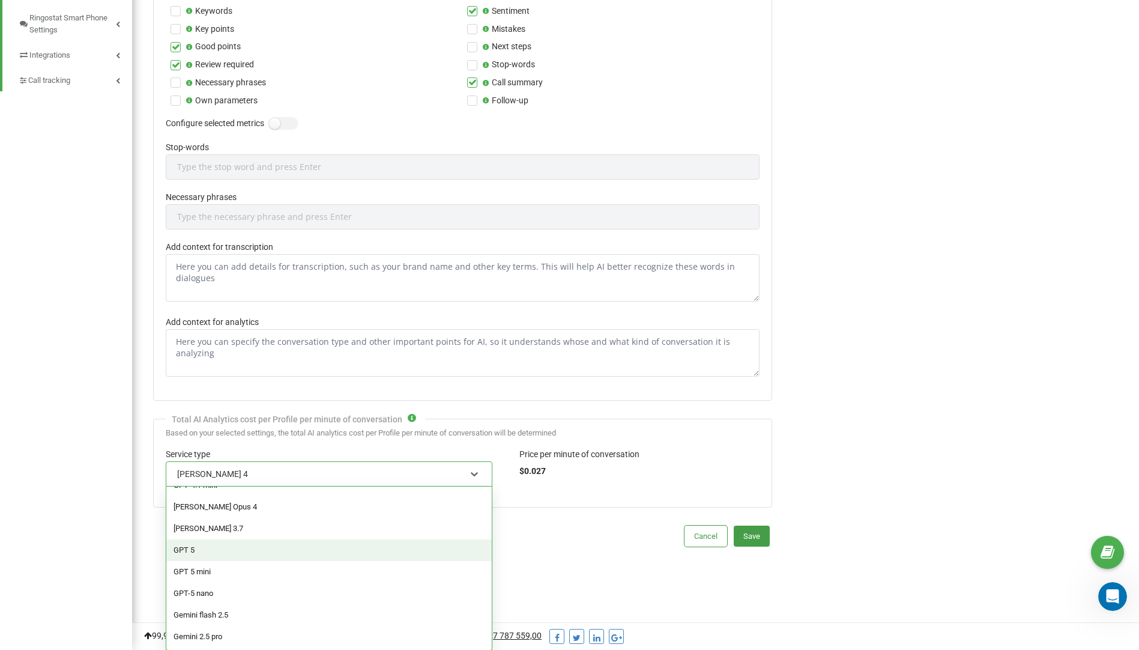
click at [229, 552] on div "GPT 5" at bounding box center [329, 550] width 326 height 22
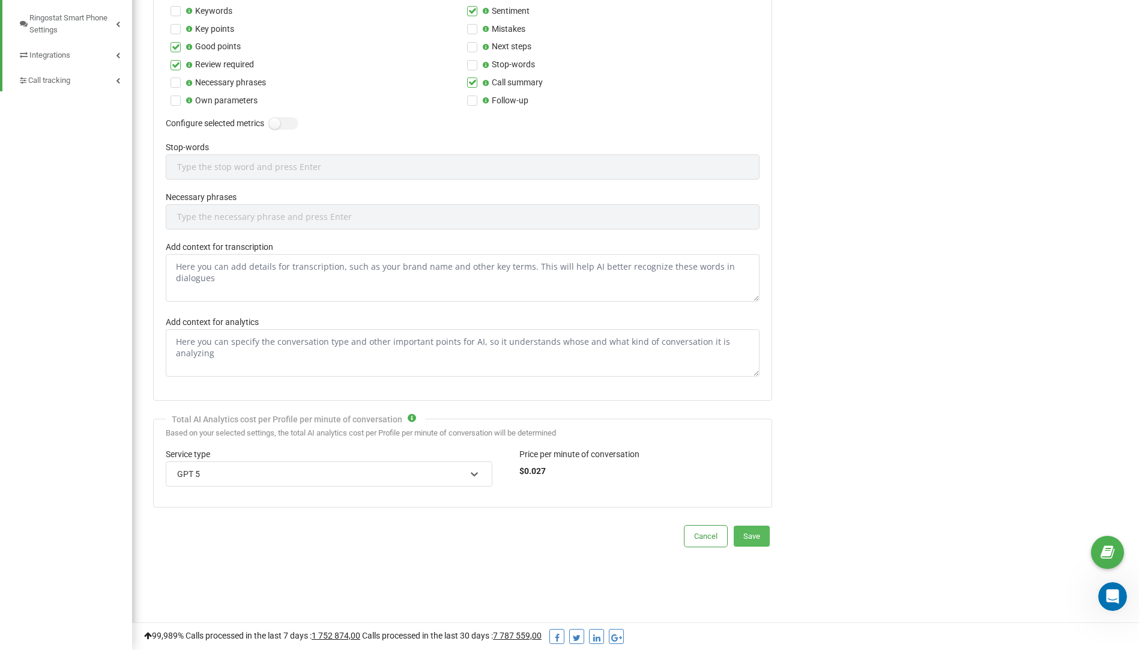
click at [756, 536] on button "Save" at bounding box center [752, 536] width 36 height 21
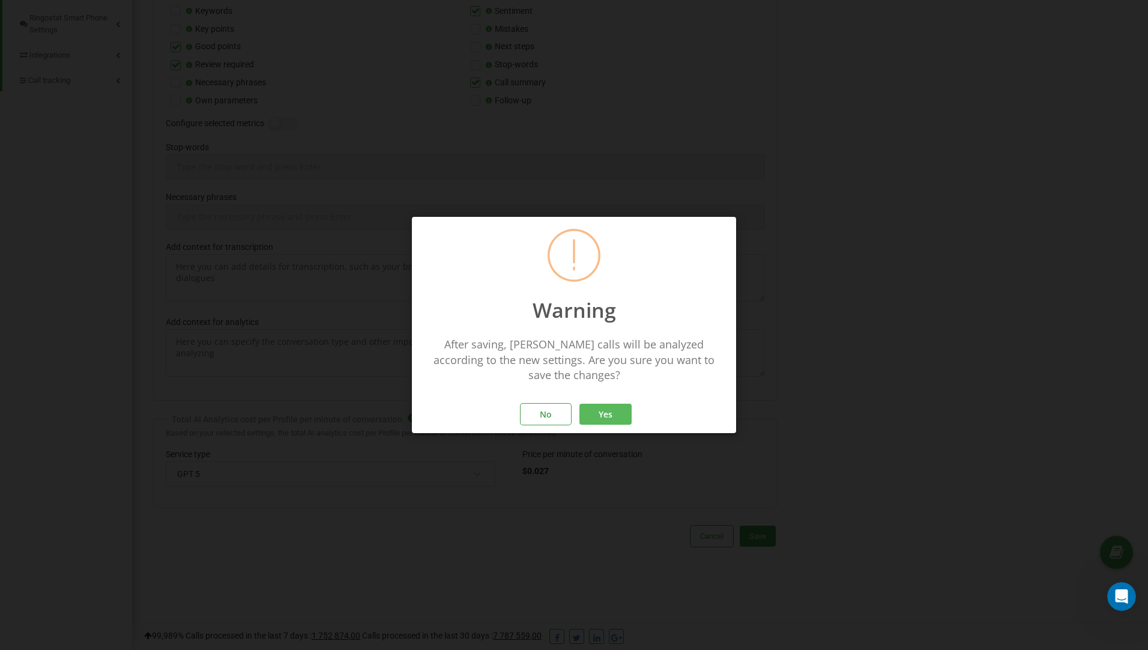
click at [605, 404] on button "Yes" at bounding box center [606, 414] width 52 height 21
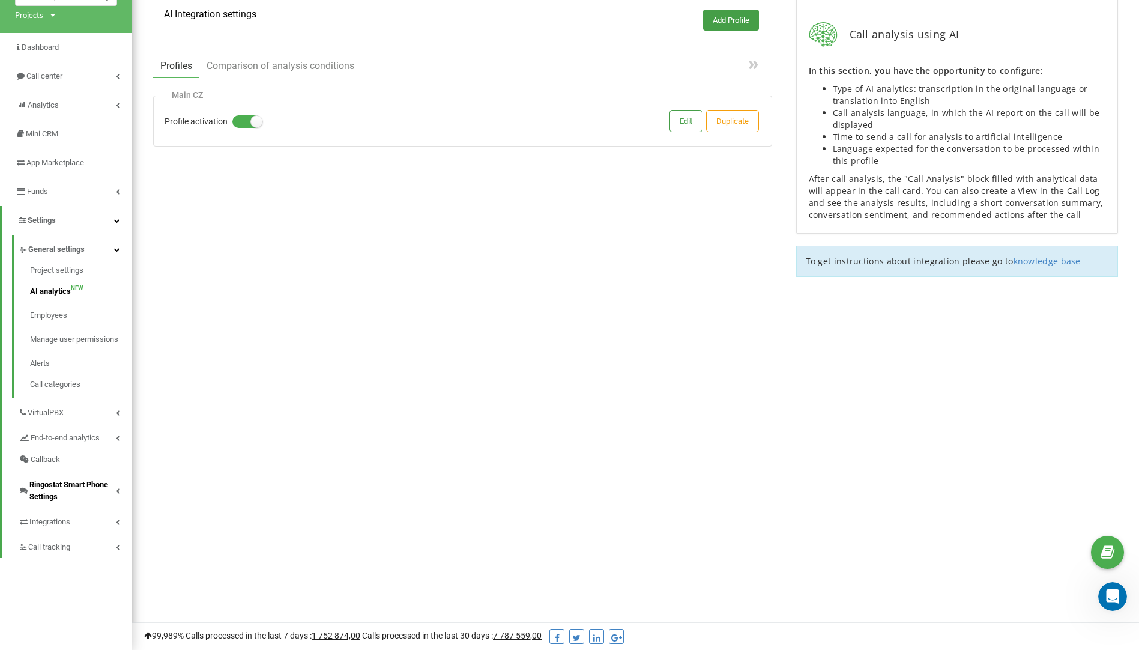
scroll to position [71, 0]
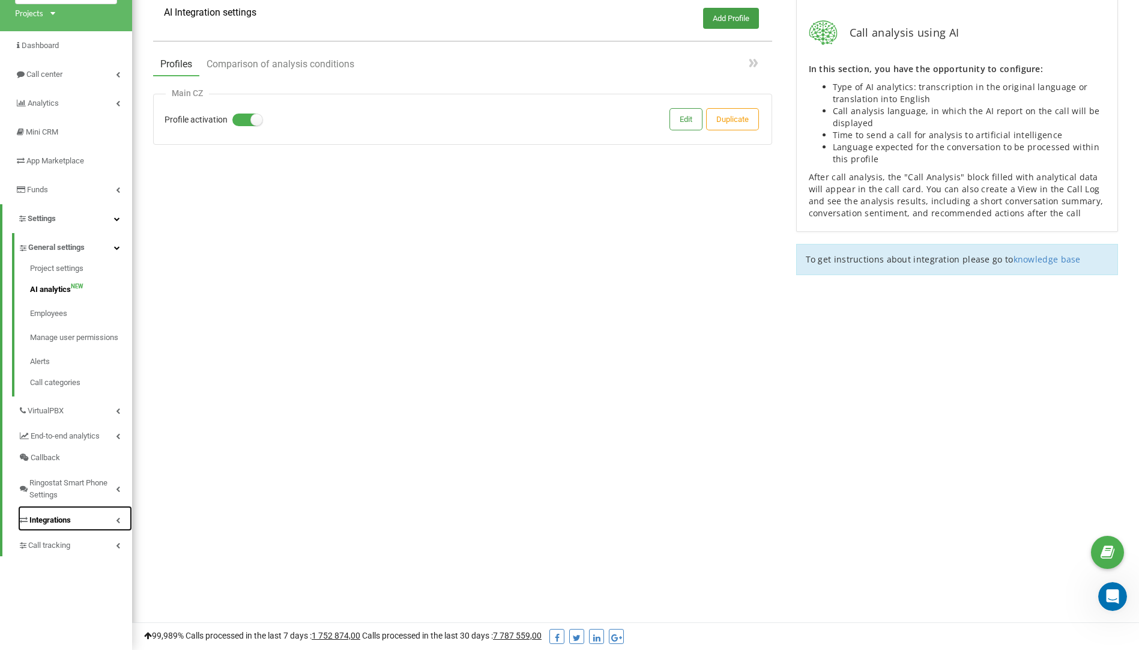
click at [67, 523] on span "Integrations" at bounding box center [49, 520] width 41 height 12
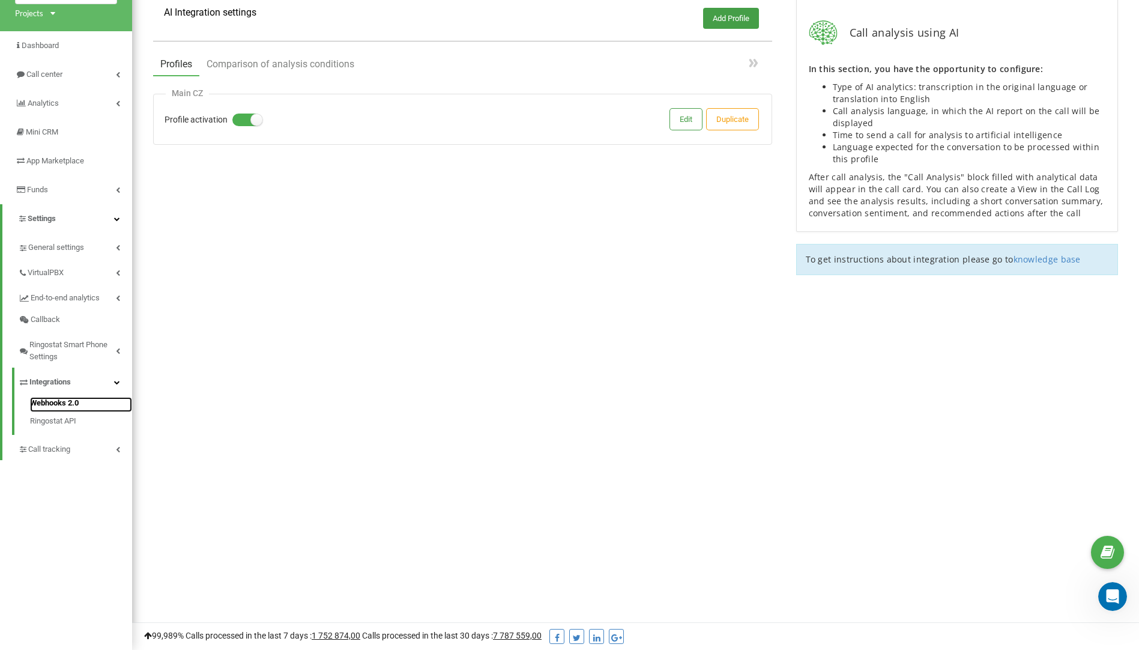
click at [50, 401] on link "Webhooks 2.0" at bounding box center [81, 404] width 102 height 15
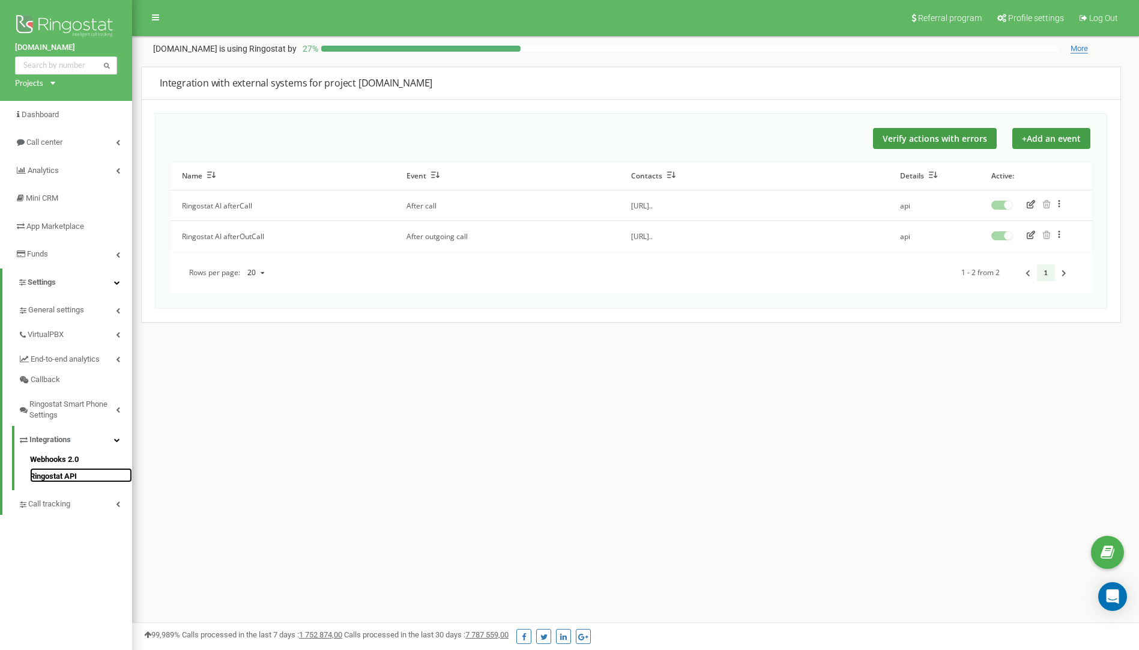
click at [61, 476] on link "Ringostat API" at bounding box center [81, 475] width 102 height 14
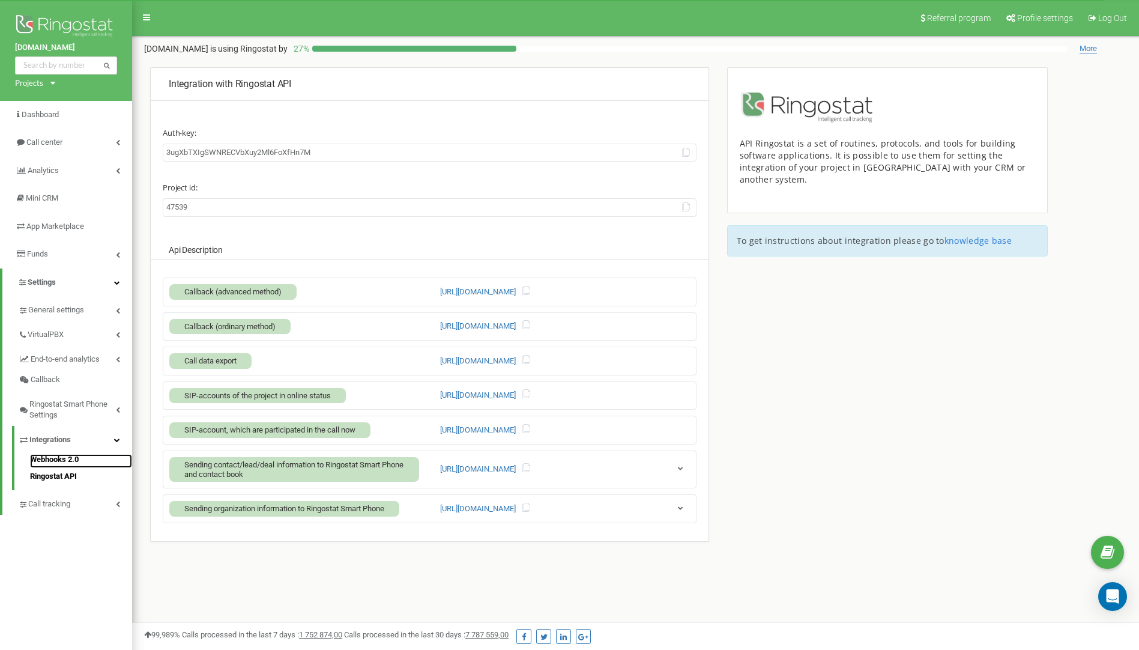
click at [50, 460] on link "Webhooks 2.0" at bounding box center [81, 461] width 102 height 14
